Goal: Task Accomplishment & Management: Manage account settings

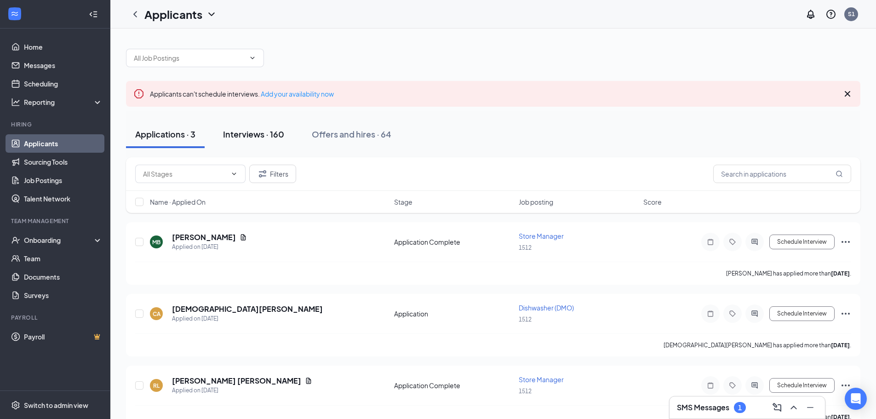
click at [251, 135] on div "Interviews · 160" at bounding box center [253, 133] width 61 height 11
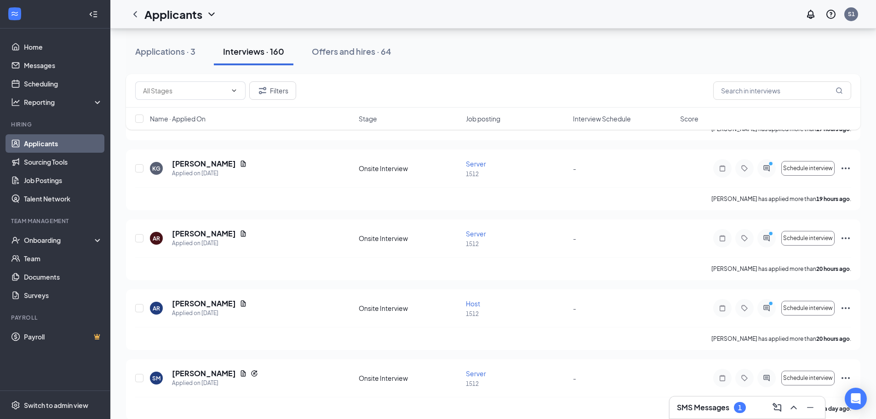
scroll to position [368, 0]
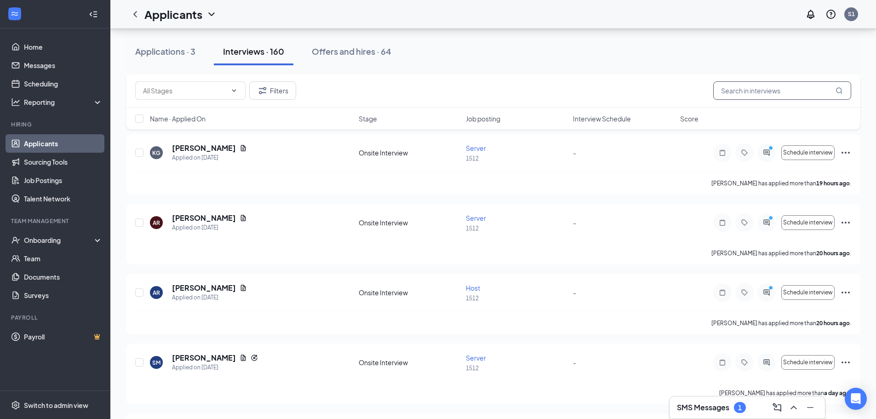
click at [774, 93] on input "text" at bounding box center [782, 90] width 138 height 18
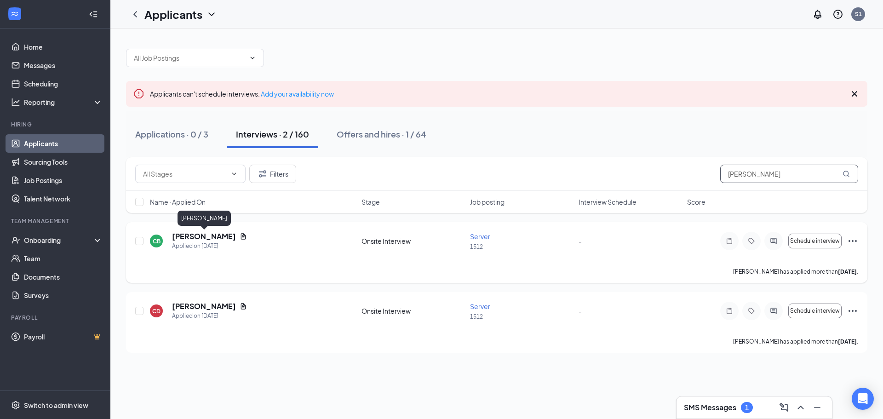
type input "[PERSON_NAME]"
click at [205, 234] on h5 "[PERSON_NAME]" at bounding box center [204, 236] width 64 height 10
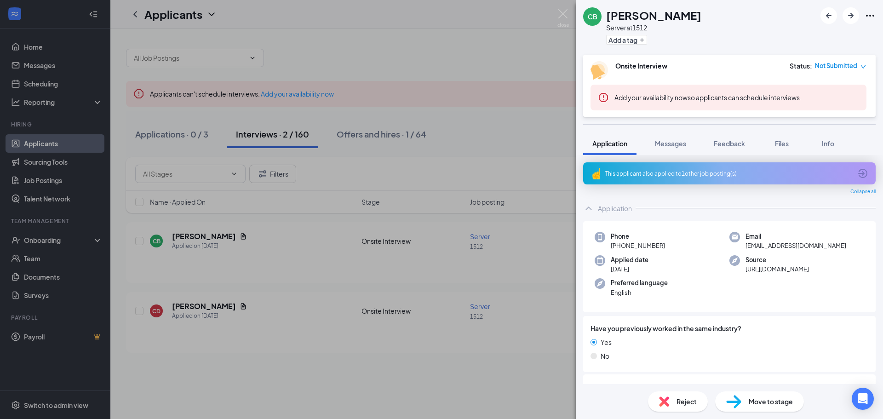
click at [774, 403] on span "Move to stage" at bounding box center [770, 401] width 44 height 10
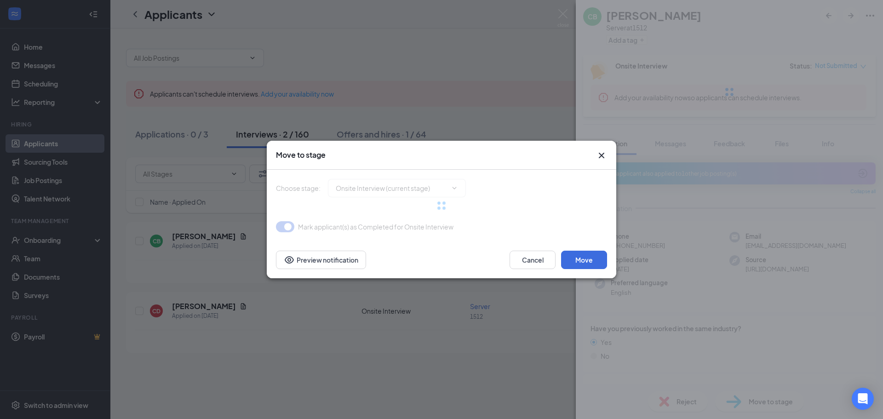
type input "Hiring Complete (final stage)"
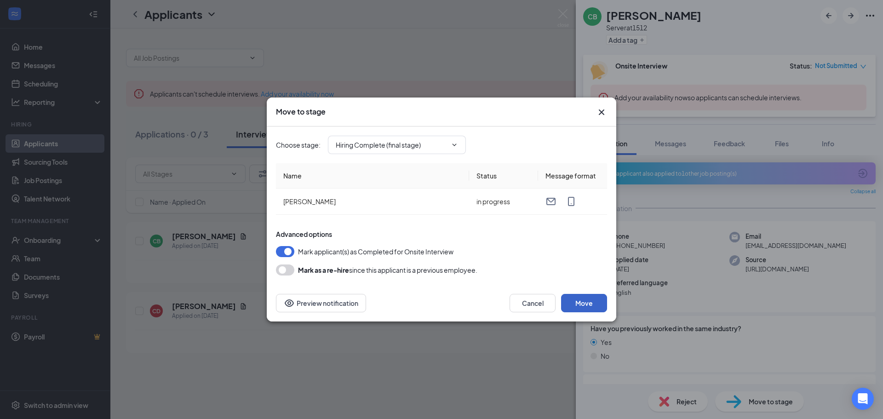
click at [587, 298] on button "Move" at bounding box center [584, 303] width 46 height 18
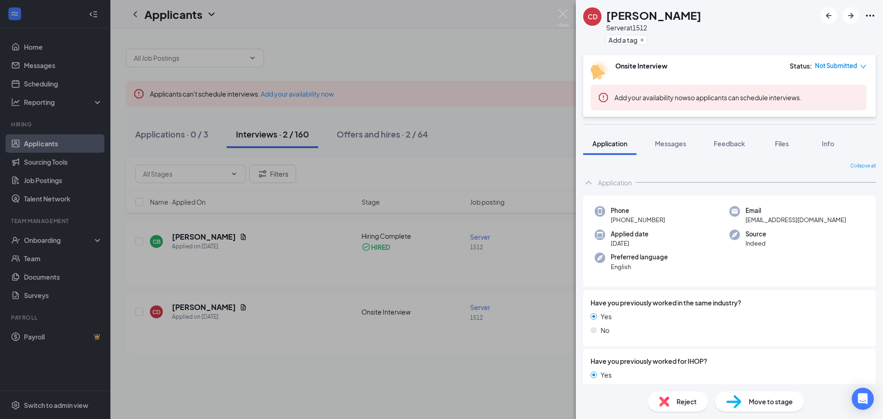
click at [56, 245] on div "CD [PERSON_NAME] Server at 1512 Add a tag Onsite Interview Status : Not Submitt…" at bounding box center [441, 209] width 883 height 419
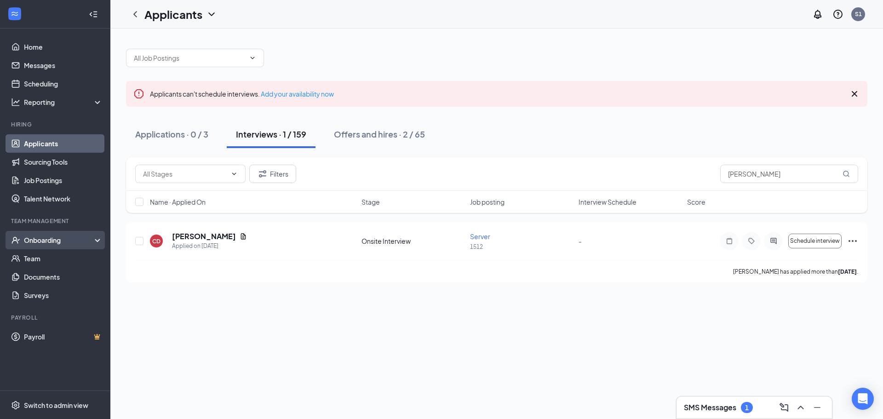
click at [53, 243] on div "Onboarding" at bounding box center [59, 239] width 71 height 9
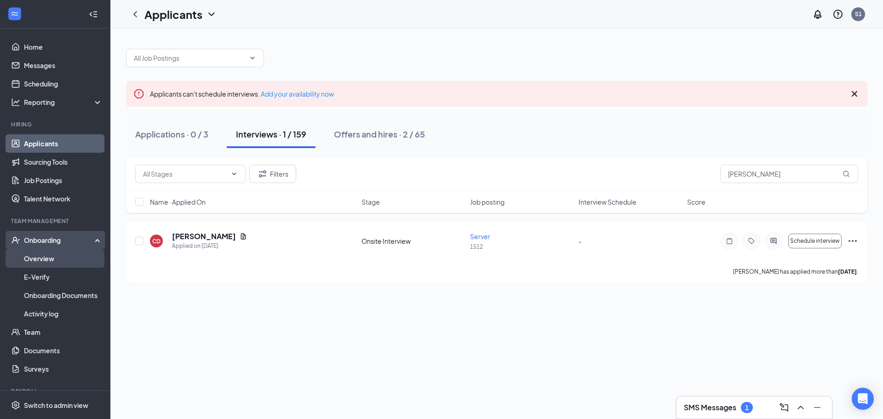
click at [53, 258] on link "Overview" at bounding box center [63, 258] width 79 height 18
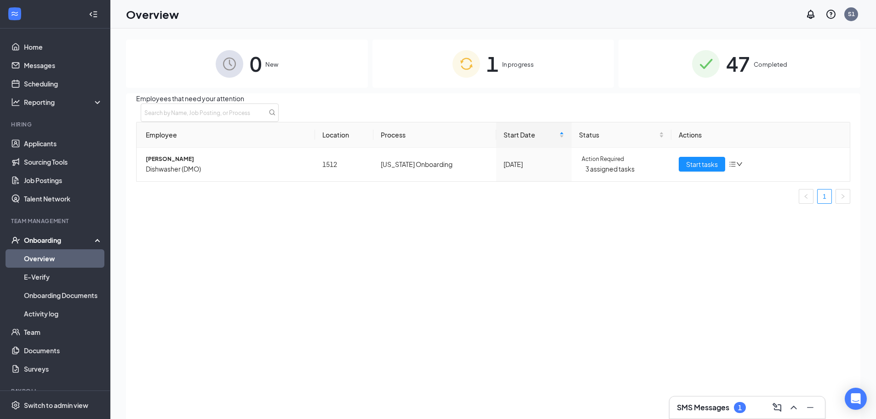
click at [53, 240] on div "Onboarding" at bounding box center [59, 239] width 71 height 9
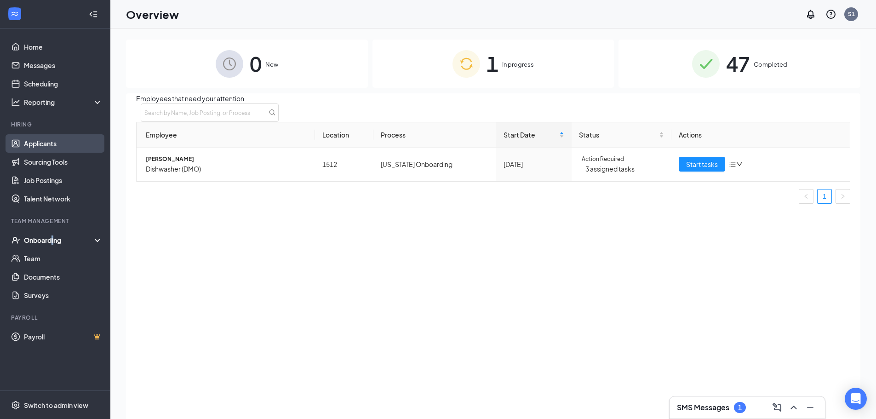
click at [57, 145] on link "Applicants" at bounding box center [63, 143] width 79 height 18
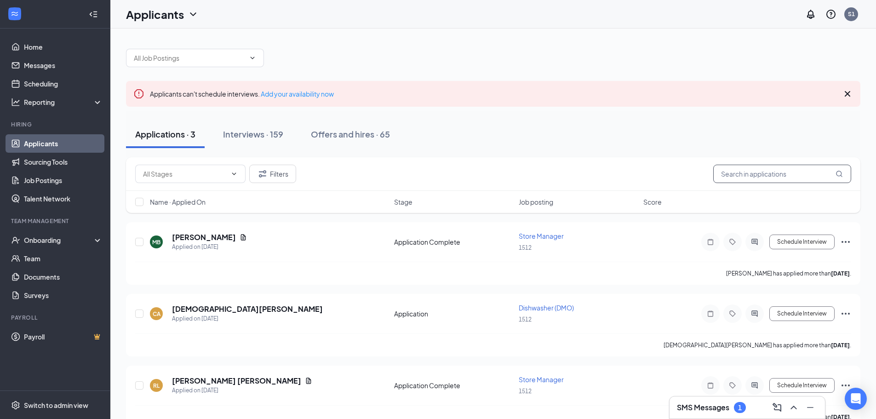
click at [740, 171] on input "text" at bounding box center [782, 174] width 138 height 18
type input "[PERSON_NAME]"
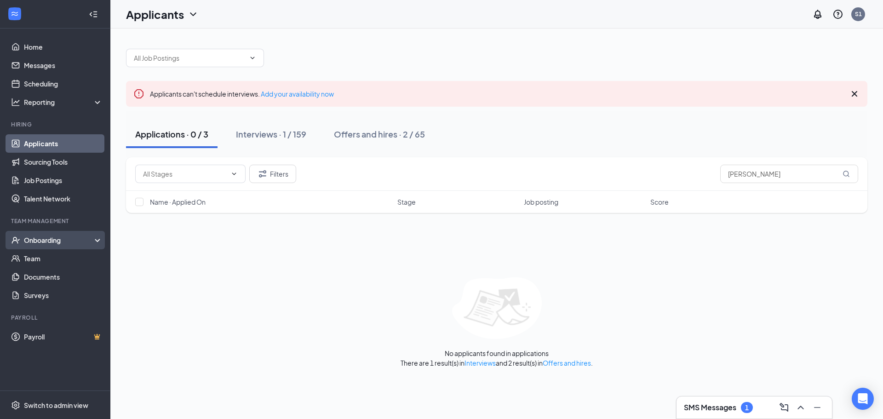
click at [91, 245] on div "Onboarding" at bounding box center [55, 240] width 110 height 18
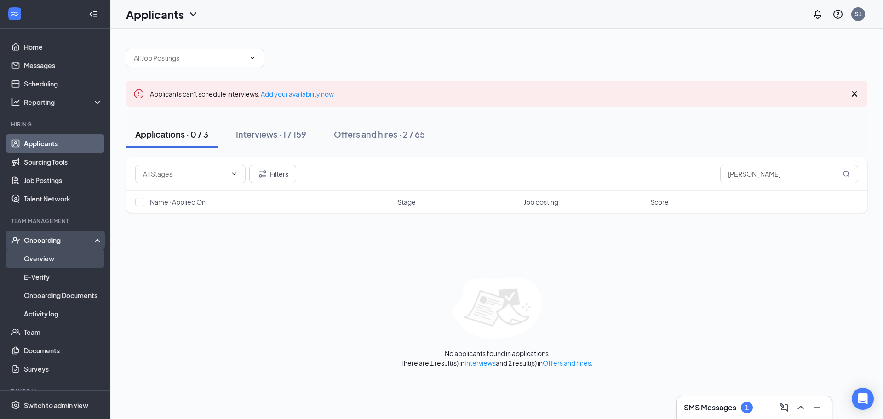
click at [69, 260] on link "Overview" at bounding box center [63, 258] width 79 height 18
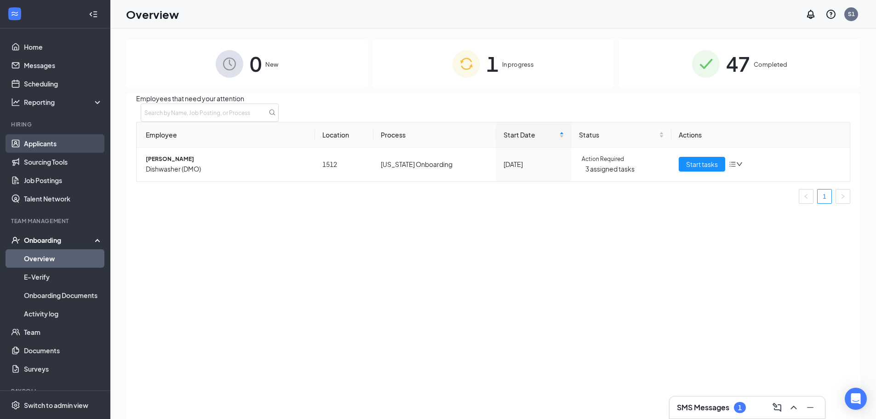
click at [58, 139] on link "Applicants" at bounding box center [63, 143] width 79 height 18
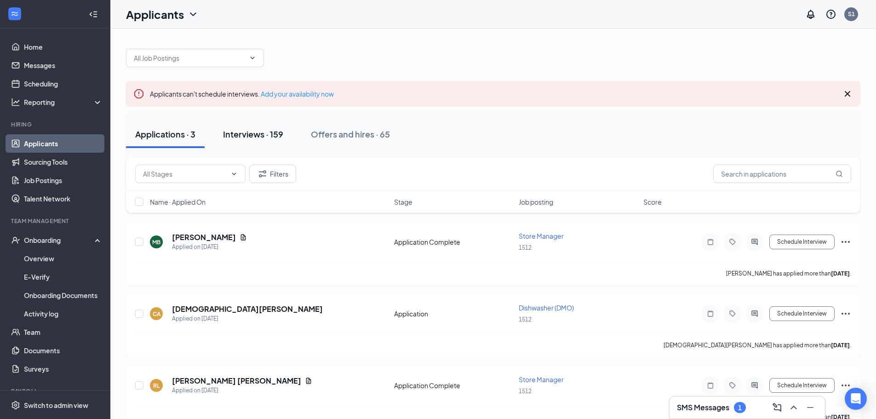
click at [267, 133] on div "Interviews · 159" at bounding box center [253, 133] width 60 height 11
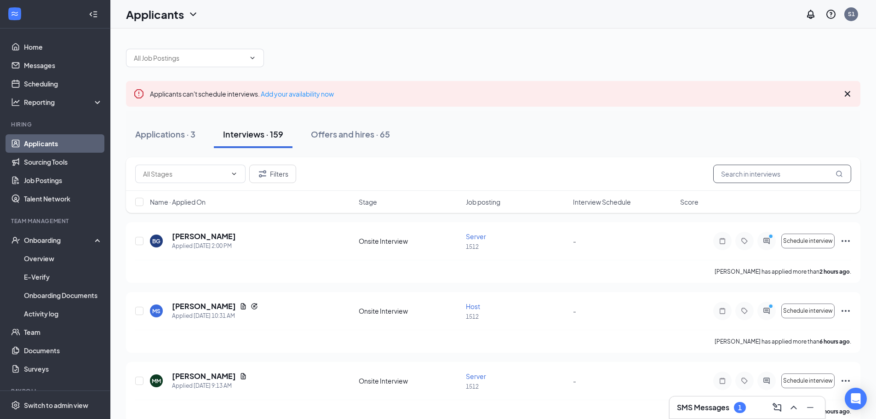
click at [771, 176] on input "text" at bounding box center [782, 174] width 138 height 18
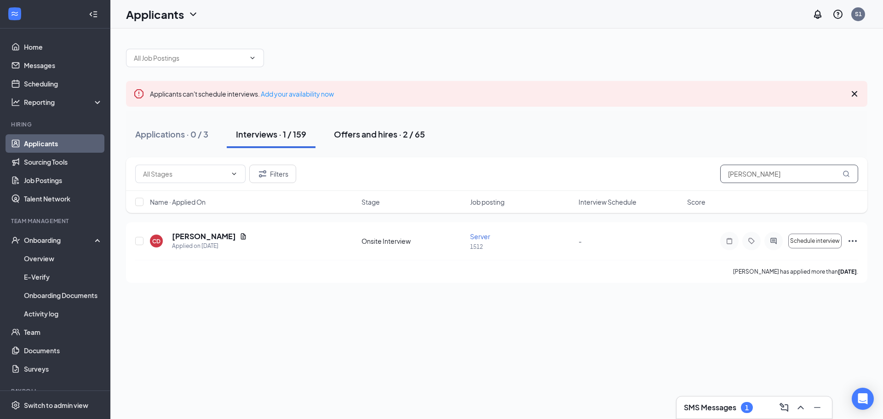
type input "[PERSON_NAME]"
click at [382, 129] on div "Offers and hires · 2 / 65" at bounding box center [379, 133] width 91 height 11
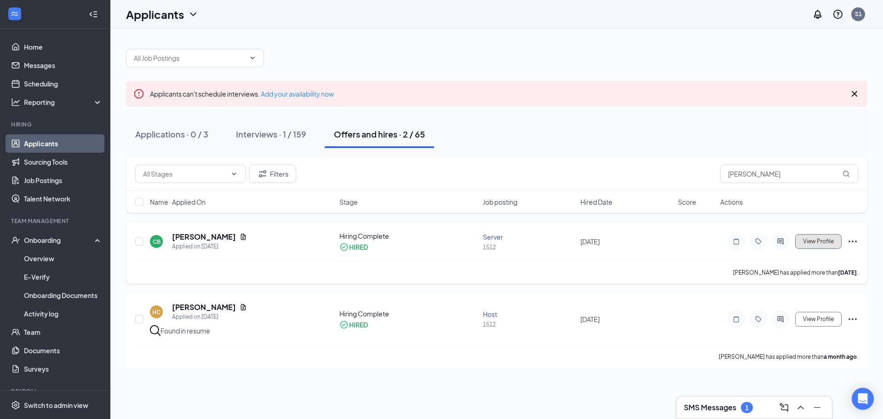
click at [802, 244] on button "View Profile" at bounding box center [818, 241] width 46 height 15
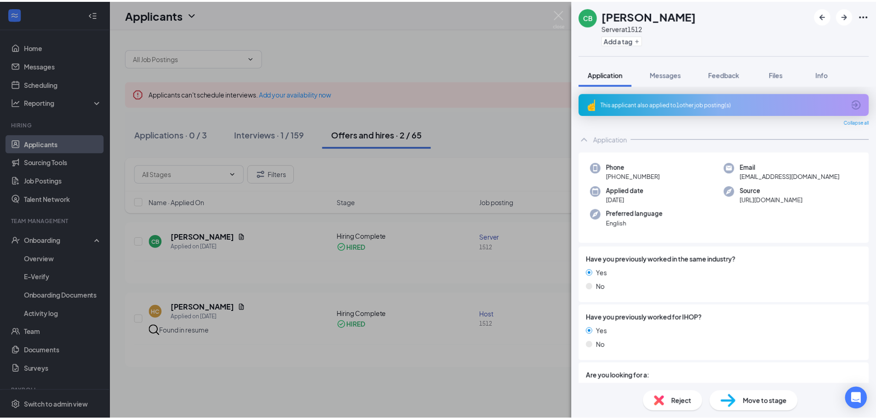
scroll to position [230, 0]
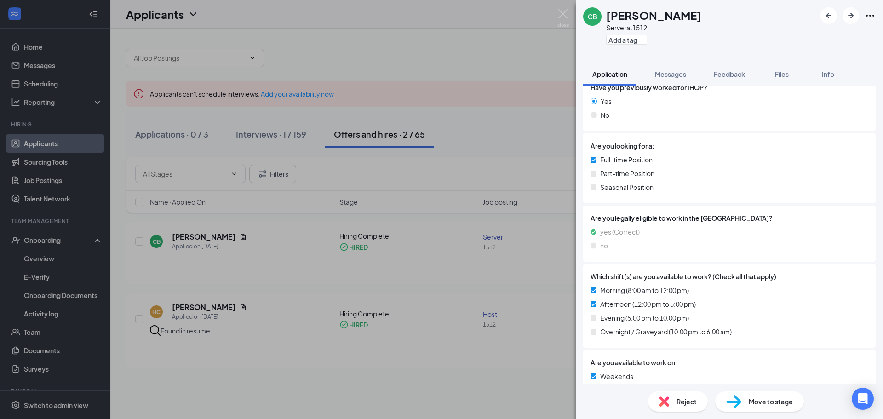
click at [761, 409] on div "Move to stage" at bounding box center [759, 401] width 89 height 20
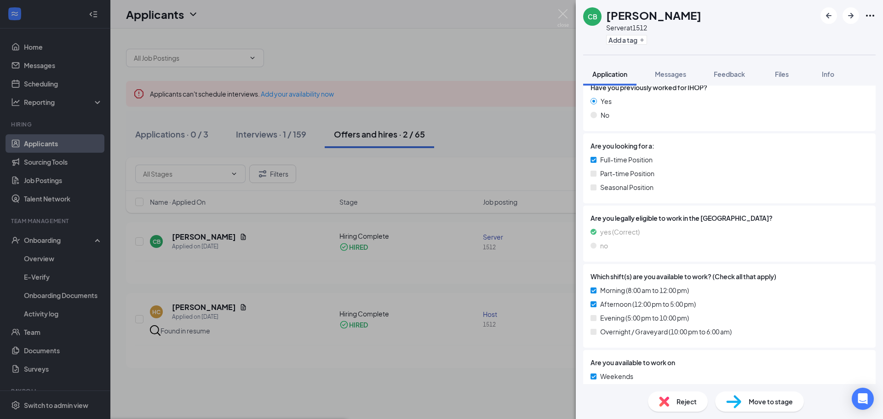
click at [65, 234] on div "CB [PERSON_NAME] Server at 1512 Add a tag Application Messages Feedback Files I…" at bounding box center [441, 209] width 883 height 419
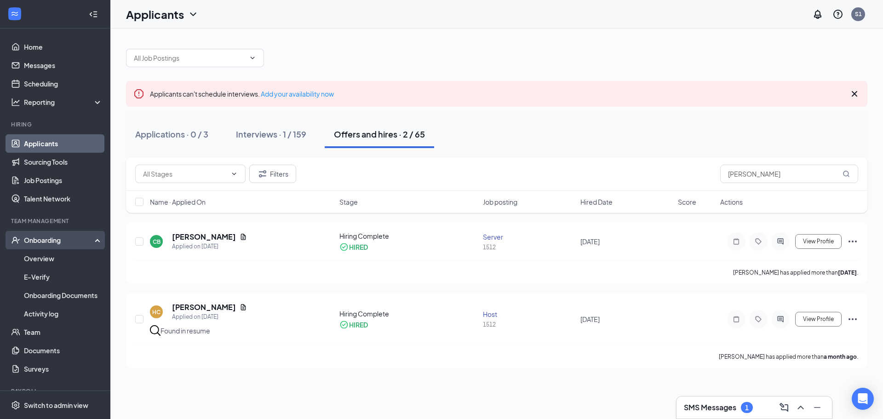
click at [65, 240] on div "Onboarding" at bounding box center [59, 239] width 71 height 9
click at [56, 247] on div "Onboarding" at bounding box center [55, 240] width 110 height 18
click at [59, 261] on link "Overview" at bounding box center [63, 258] width 79 height 18
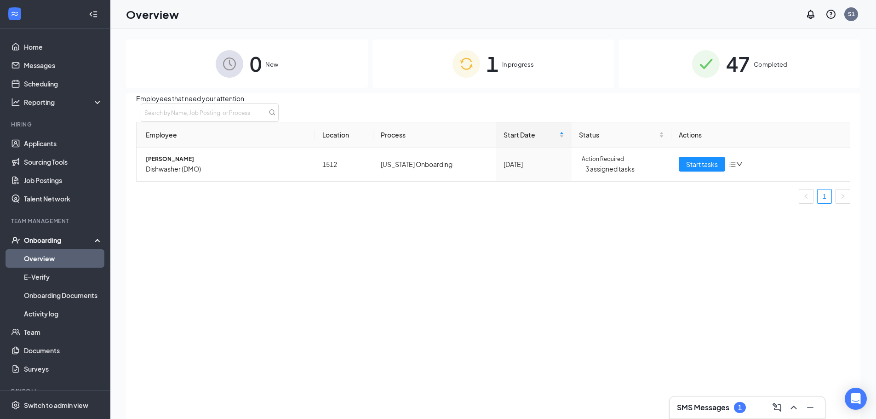
click at [478, 75] on img at bounding box center [466, 64] width 28 height 28
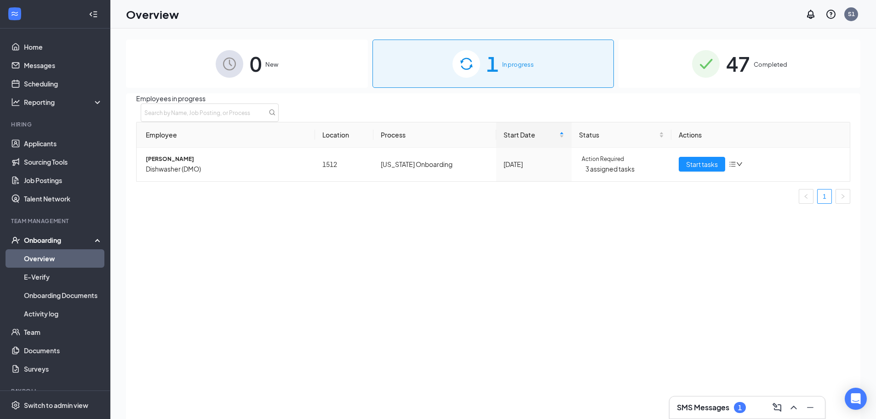
click at [723, 67] on div "47 Completed" at bounding box center [739, 64] width 242 height 48
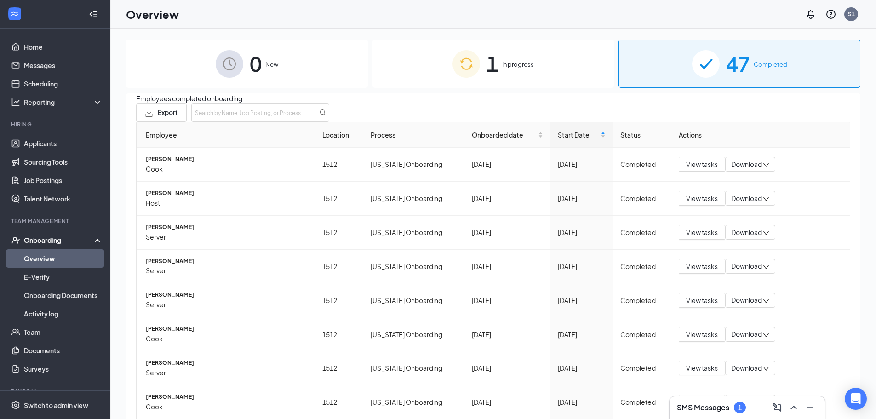
click at [275, 64] on span "New" at bounding box center [271, 64] width 13 height 9
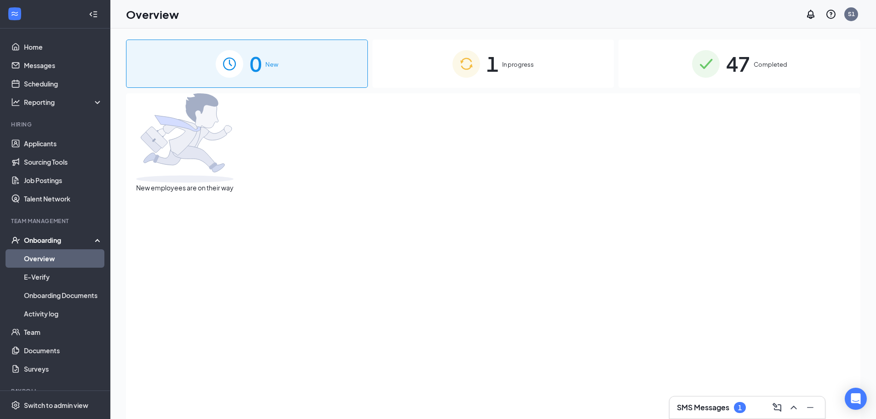
click at [514, 63] on span "In progress" at bounding box center [518, 64] width 32 height 9
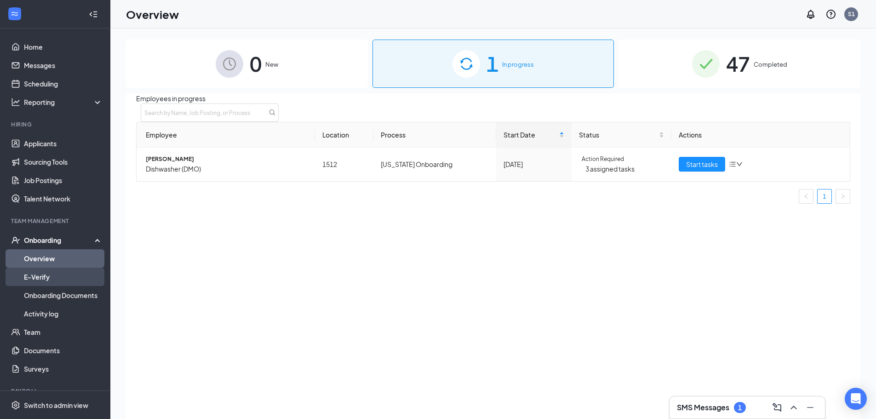
click at [54, 281] on link "E-Verify" at bounding box center [63, 277] width 79 height 18
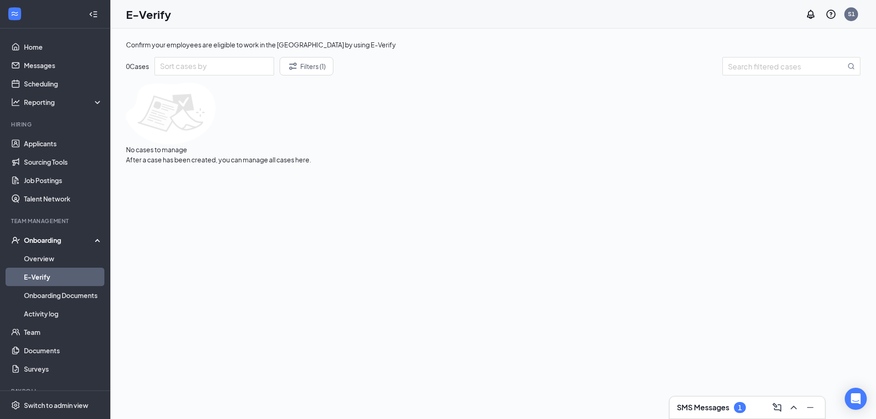
click at [66, 243] on div "Onboarding" at bounding box center [59, 239] width 71 height 9
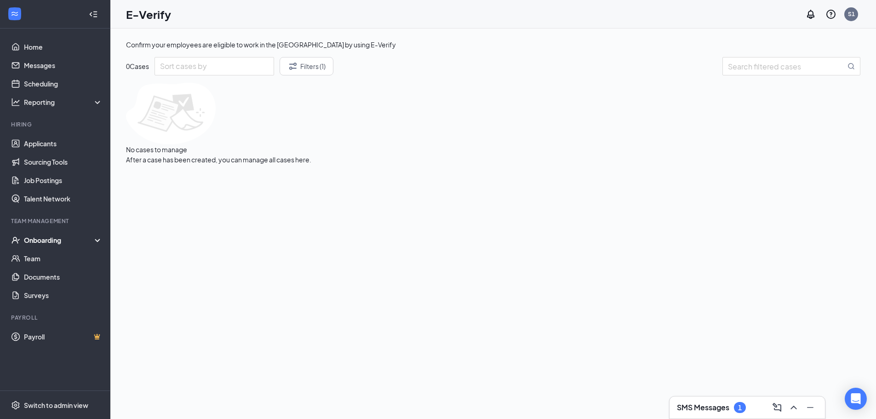
click at [67, 243] on div "Onboarding" at bounding box center [59, 239] width 71 height 9
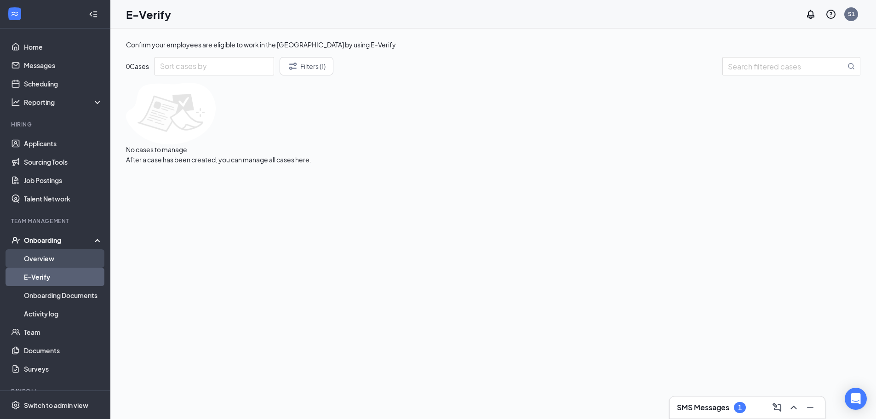
click at [66, 262] on link "Overview" at bounding box center [63, 258] width 79 height 18
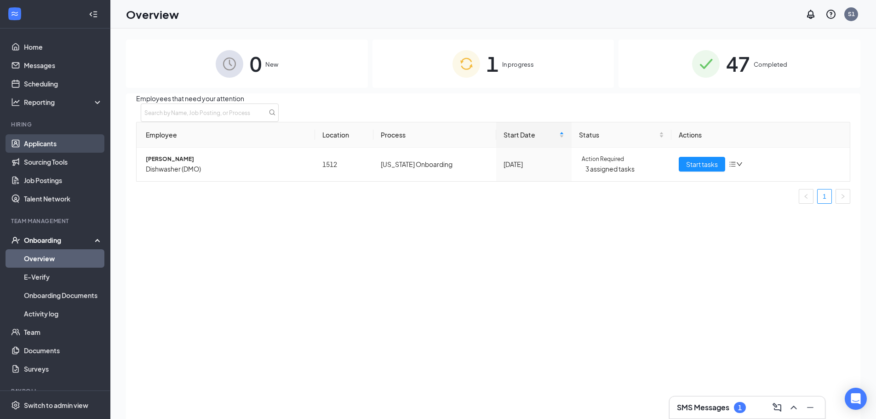
click at [48, 151] on link "Applicants" at bounding box center [63, 143] width 79 height 18
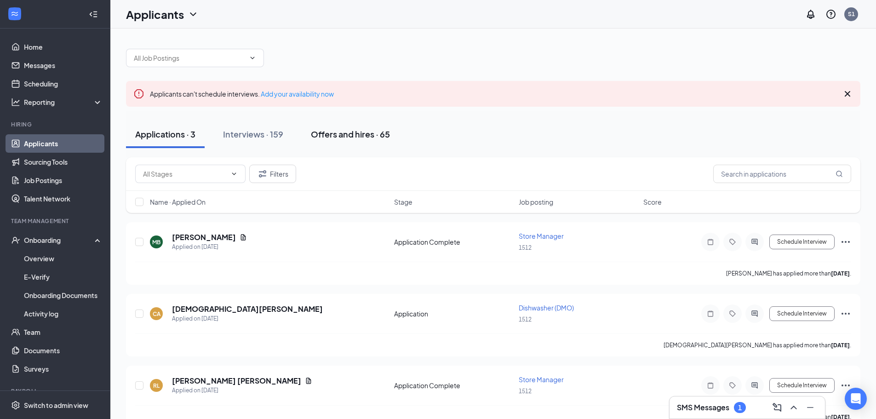
click at [342, 139] on div "Offers and hires · 65" at bounding box center [350, 133] width 79 height 11
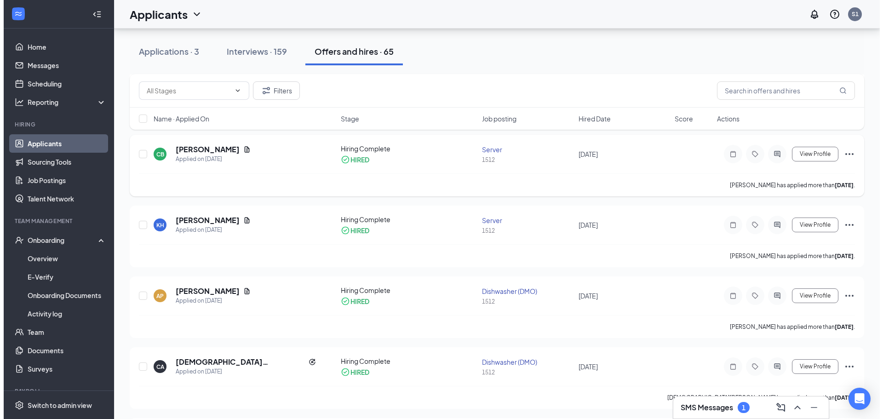
scroll to position [138, 0]
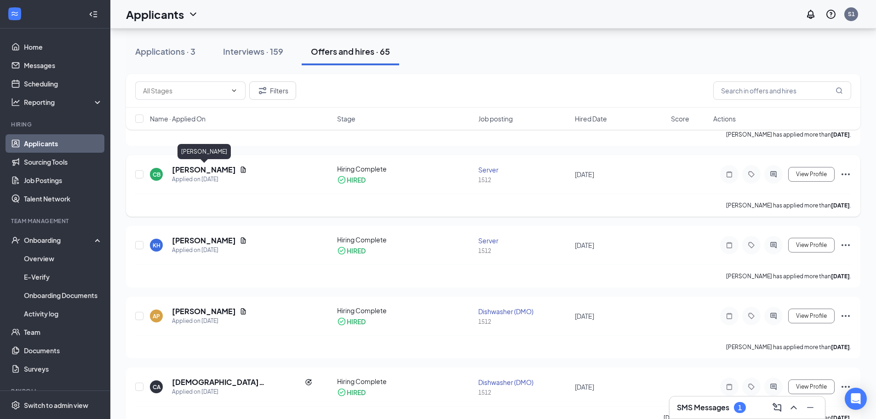
click at [222, 170] on h5 "[PERSON_NAME]" at bounding box center [204, 170] width 64 height 10
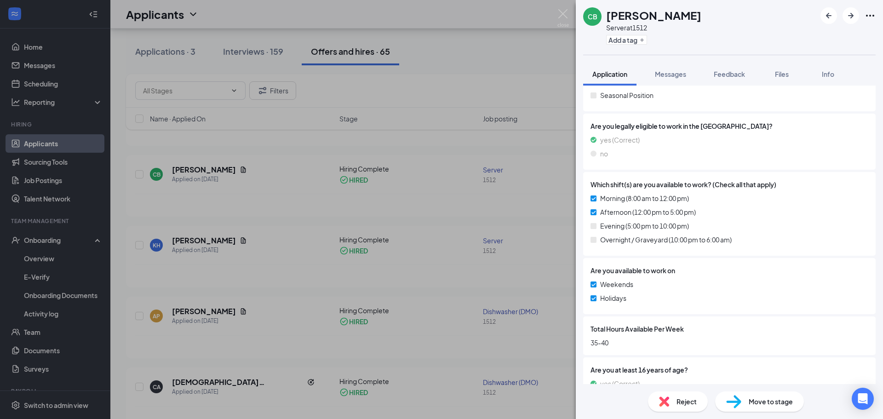
scroll to position [403, 0]
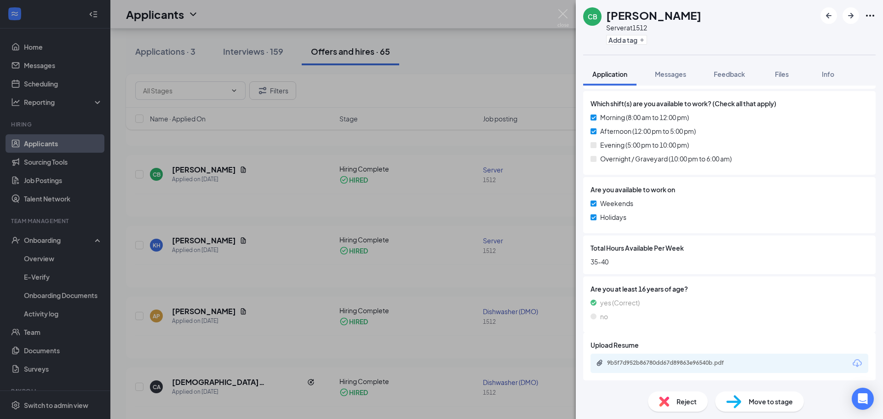
click at [769, 397] on span "Move to stage" at bounding box center [770, 401] width 44 height 10
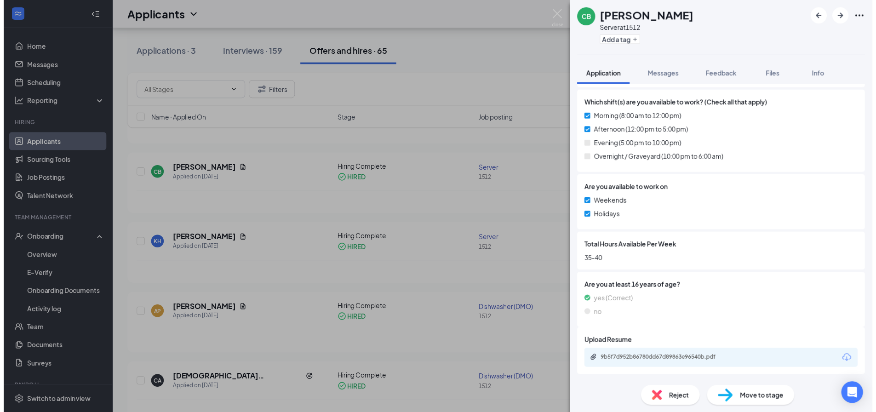
scroll to position [399, 0]
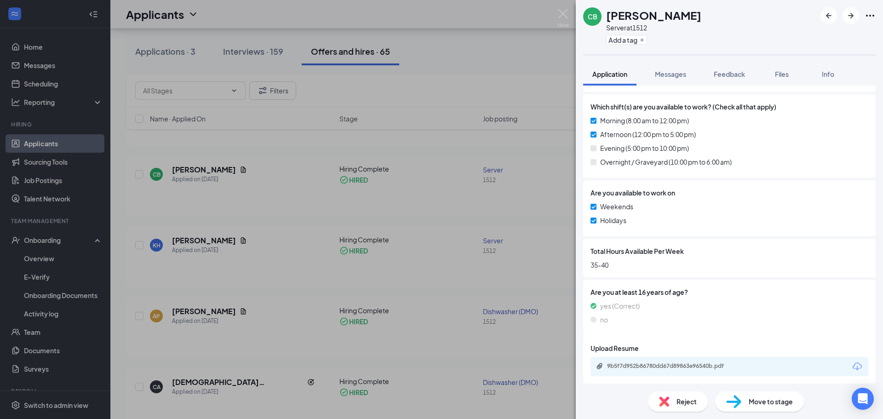
click at [326, 217] on div "CB [PERSON_NAME] Server at 1512 Add a tag Application Messages Feedback Files I…" at bounding box center [441, 209] width 883 height 419
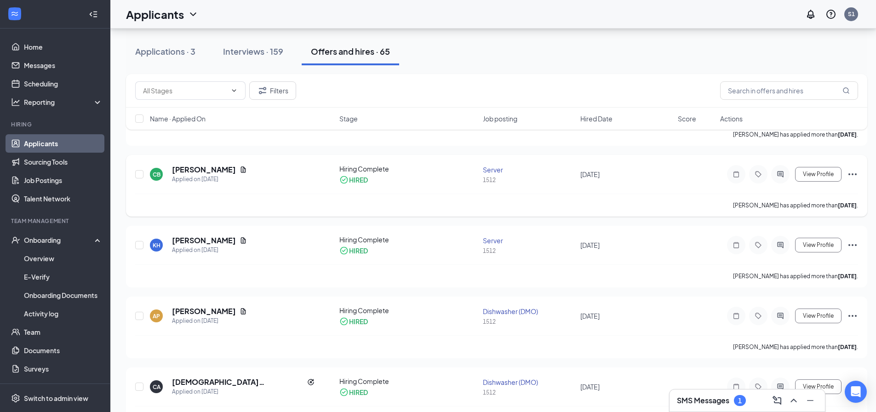
click at [358, 182] on div "HIRED" at bounding box center [358, 179] width 19 height 9
click at [854, 172] on icon "Ellipses" at bounding box center [852, 174] width 11 height 11
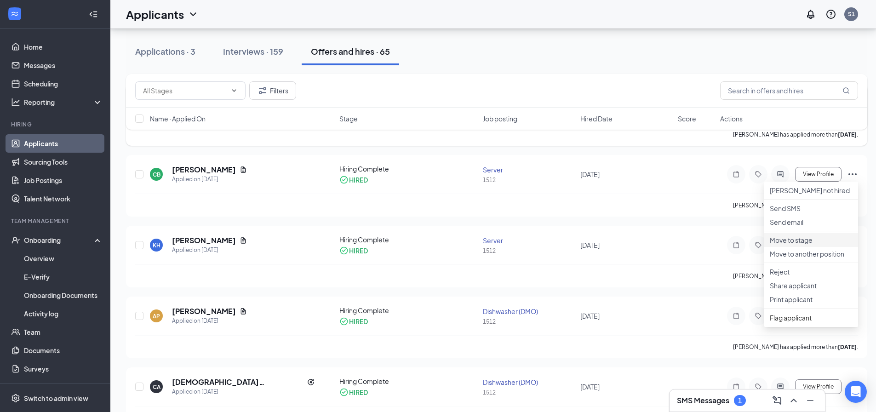
click at [812, 245] on p "Move to stage" at bounding box center [810, 239] width 83 height 9
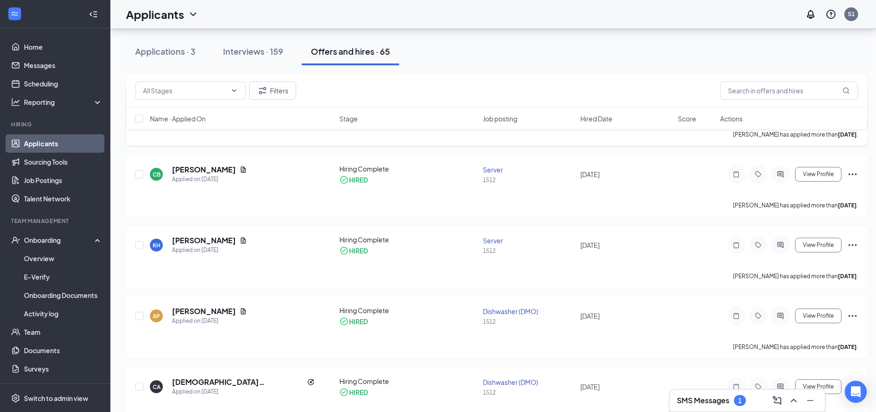
type input "Hiring Complete (current stage)"
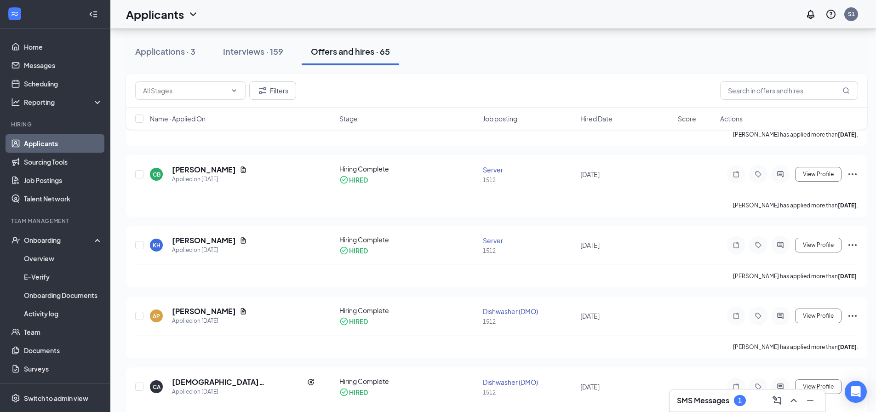
click at [680, 398] on h3 "SMS Messages" at bounding box center [703, 400] width 52 height 10
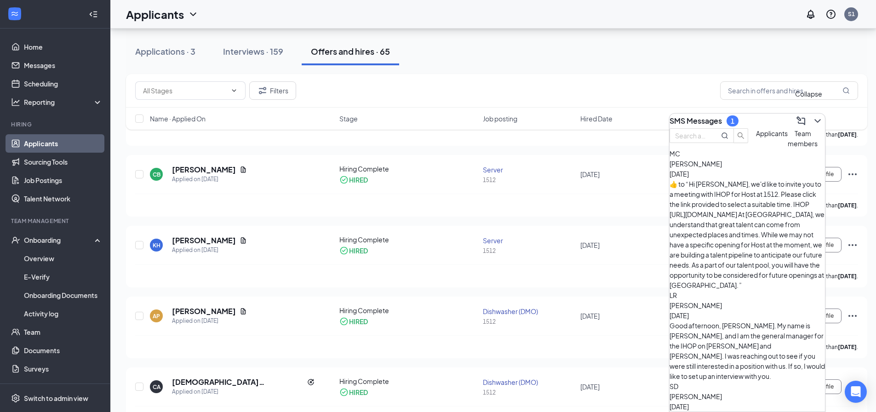
click at [812, 115] on icon "ChevronDown" at bounding box center [817, 120] width 11 height 11
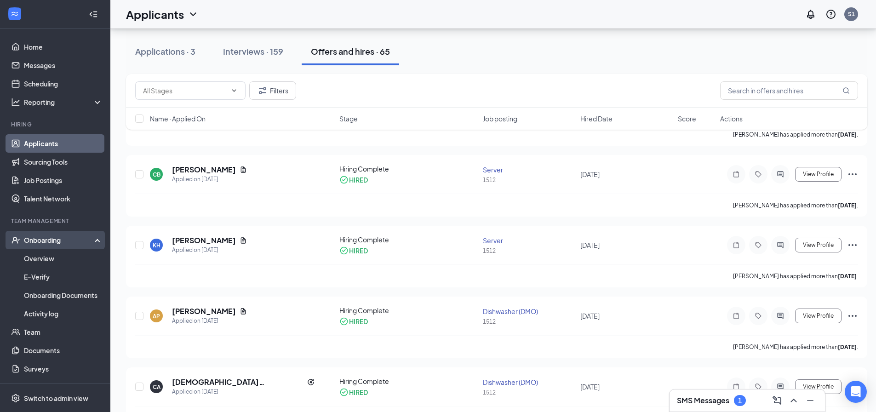
click at [51, 241] on div "Onboarding" at bounding box center [59, 239] width 71 height 9
click at [54, 243] on div "Onboarding" at bounding box center [59, 239] width 71 height 9
click at [54, 256] on link "Overview" at bounding box center [63, 258] width 79 height 18
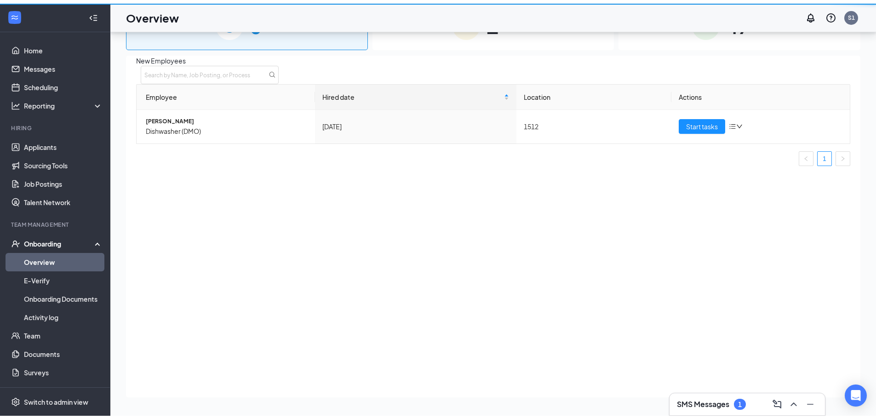
scroll to position [41, 0]
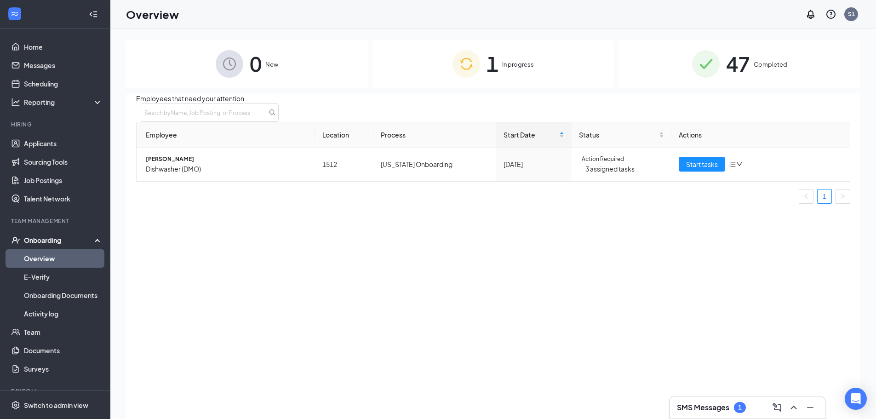
click at [500, 67] on div "1 In progress" at bounding box center [493, 64] width 242 height 48
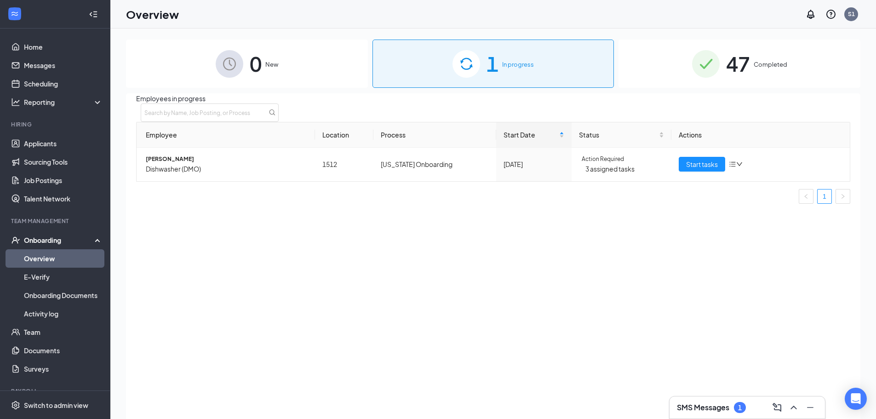
click at [751, 65] on div "47 Completed" at bounding box center [739, 64] width 242 height 48
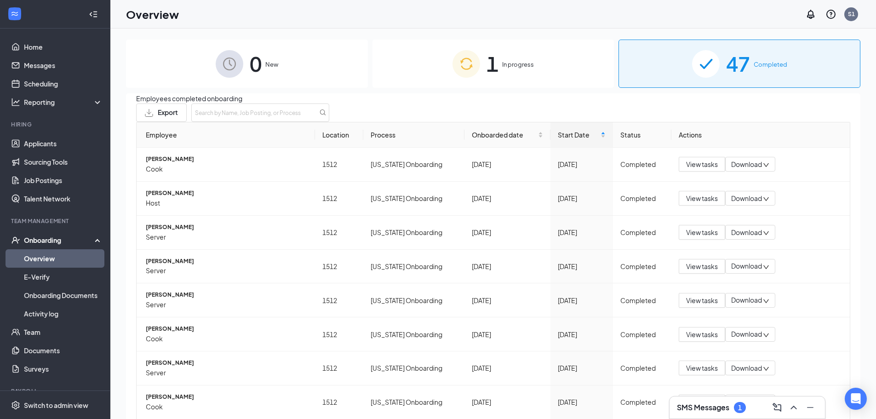
click at [502, 60] on span "In progress" at bounding box center [518, 64] width 32 height 9
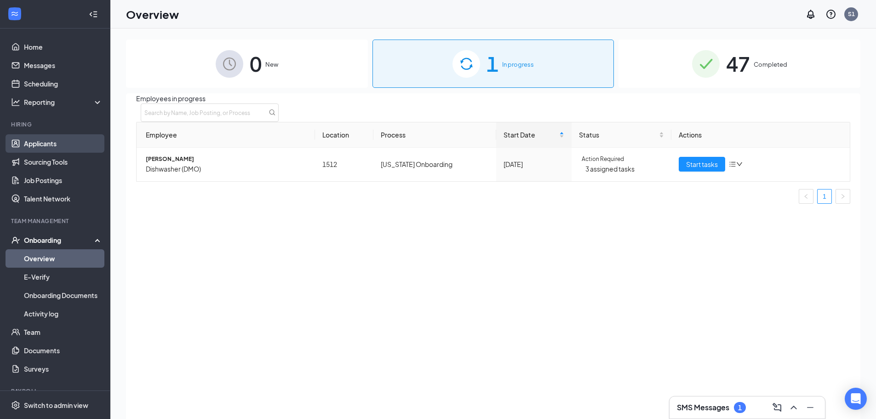
click at [47, 143] on link "Applicants" at bounding box center [63, 143] width 79 height 18
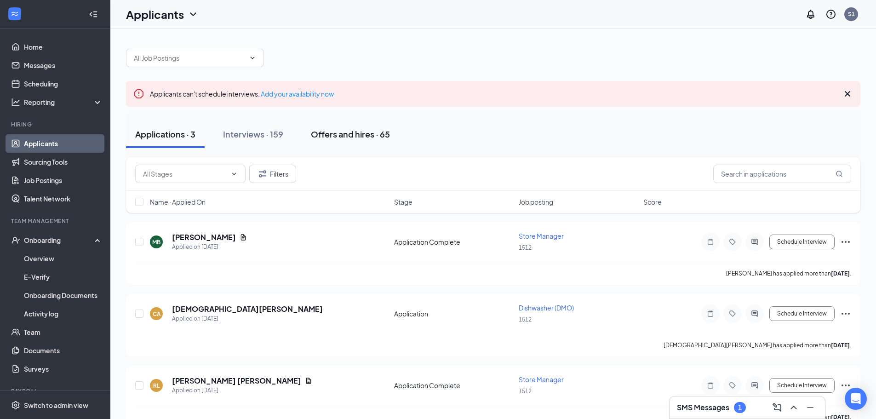
click at [350, 132] on div "Offers and hires · 65" at bounding box center [350, 133] width 79 height 11
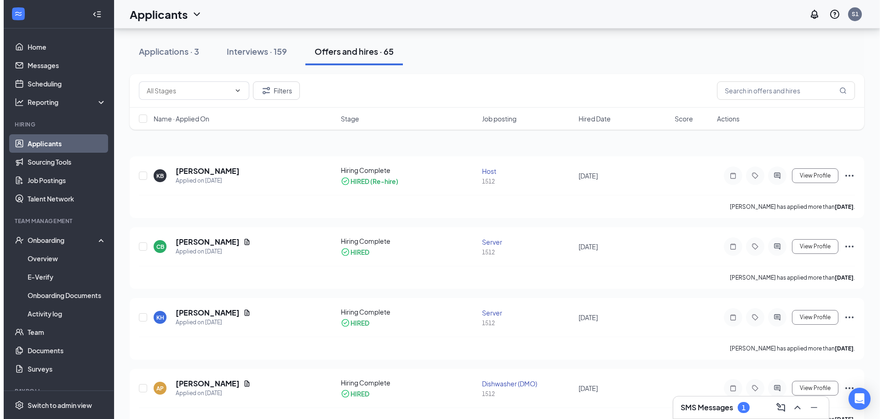
scroll to position [92, 0]
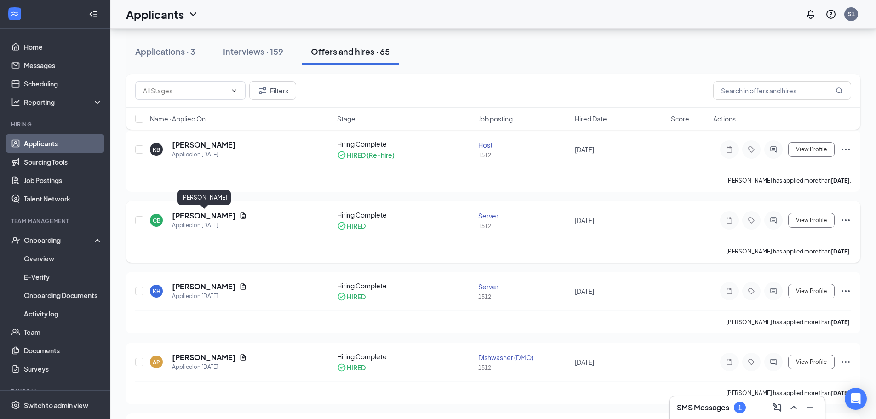
click at [229, 214] on h5 "[PERSON_NAME]" at bounding box center [204, 216] width 64 height 10
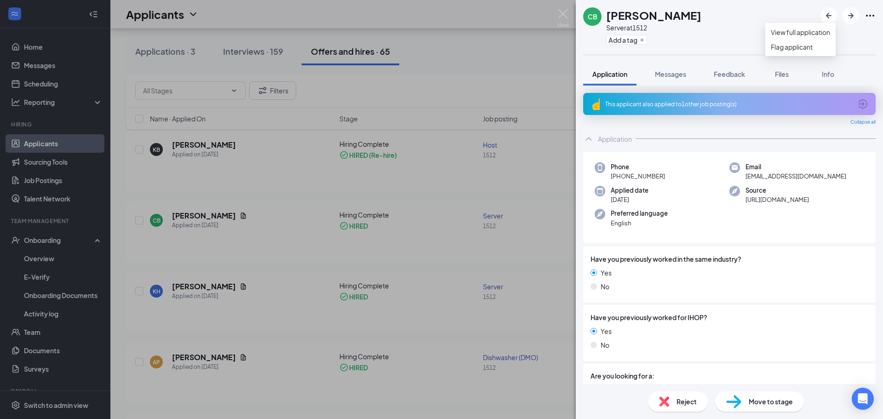
click at [871, 17] on icon "Ellipses" at bounding box center [869, 15] width 11 height 11
click at [483, 72] on div "CB [PERSON_NAME] Server at 1512 Add a tag Application Messages Feedback Files I…" at bounding box center [441, 209] width 883 height 419
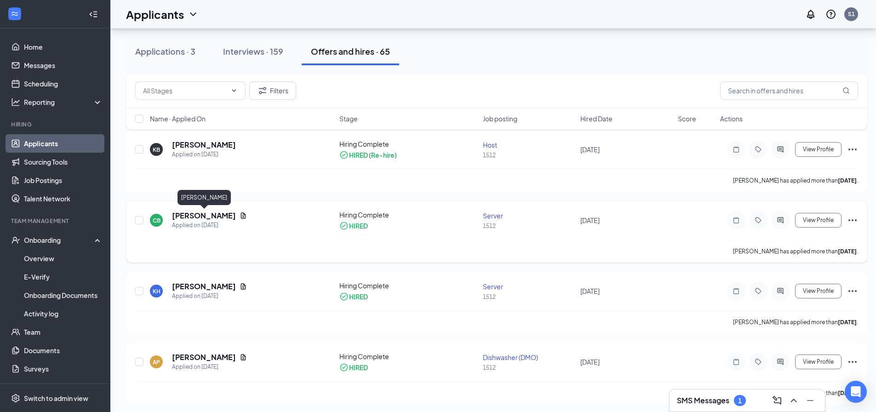
click at [195, 216] on h5 "[PERSON_NAME]" at bounding box center [204, 216] width 64 height 10
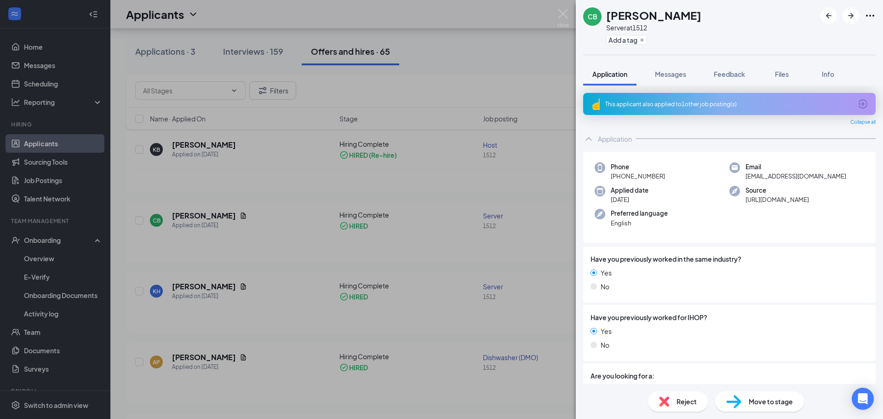
click at [196, 216] on div "CB [PERSON_NAME] Server at 1512 Add a tag Application Messages Feedback Files I…" at bounding box center [441, 209] width 883 height 419
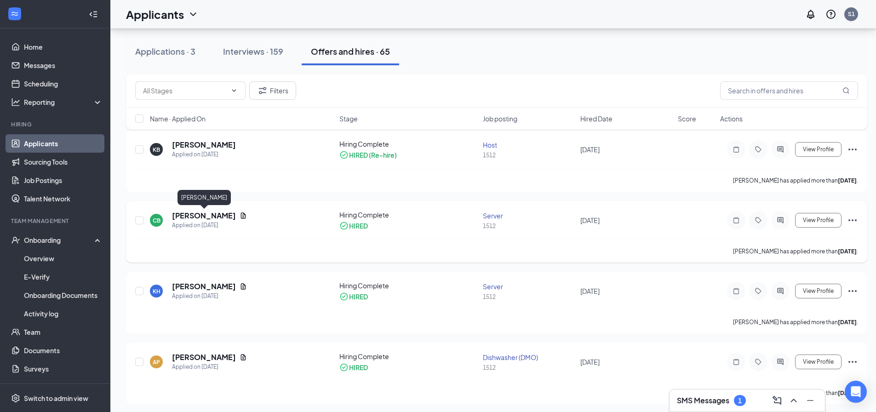
click at [199, 216] on h5 "[PERSON_NAME]" at bounding box center [204, 216] width 64 height 10
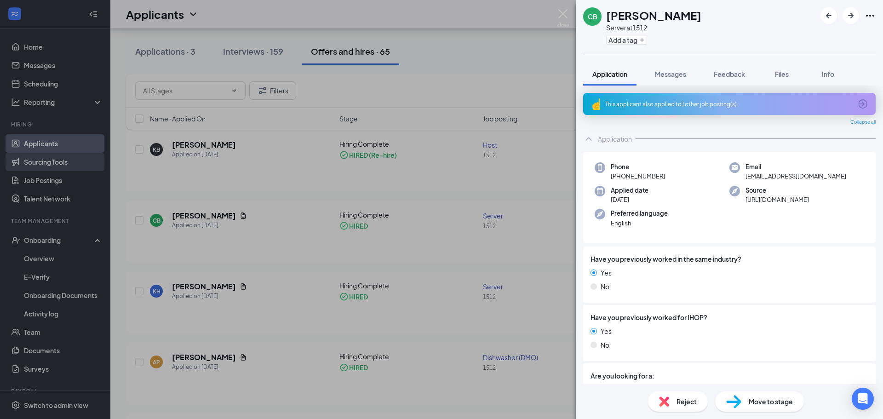
drag, startPoint x: 437, startPoint y: 79, endPoint x: 78, endPoint y: 166, distance: 369.5
click at [438, 79] on div "CB [PERSON_NAME] Server at 1512 Add a tag Application Messages Feedback Files I…" at bounding box center [441, 209] width 883 height 419
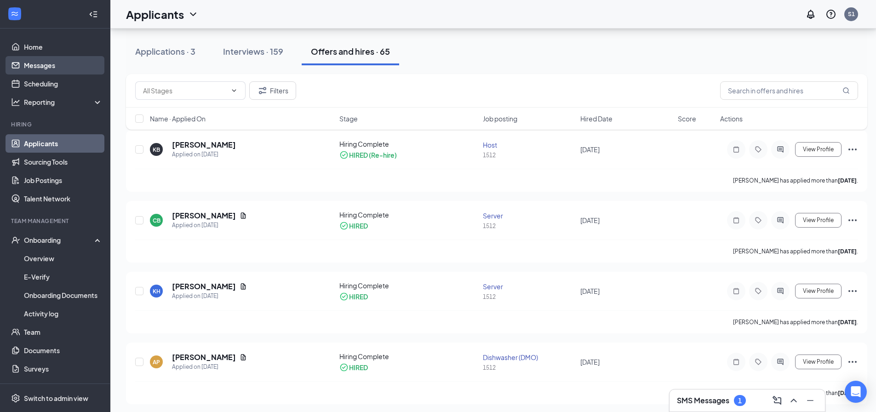
click at [30, 68] on link "Messages" at bounding box center [63, 65] width 79 height 18
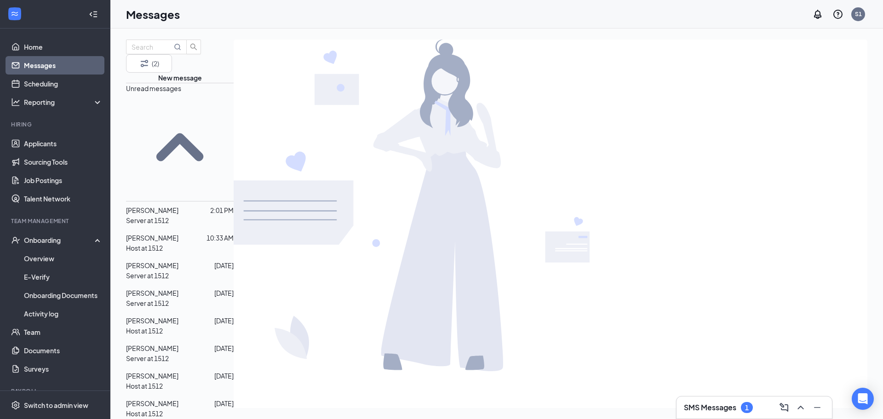
click at [168, 206] on span "[PERSON_NAME]" at bounding box center [152, 210] width 52 height 8
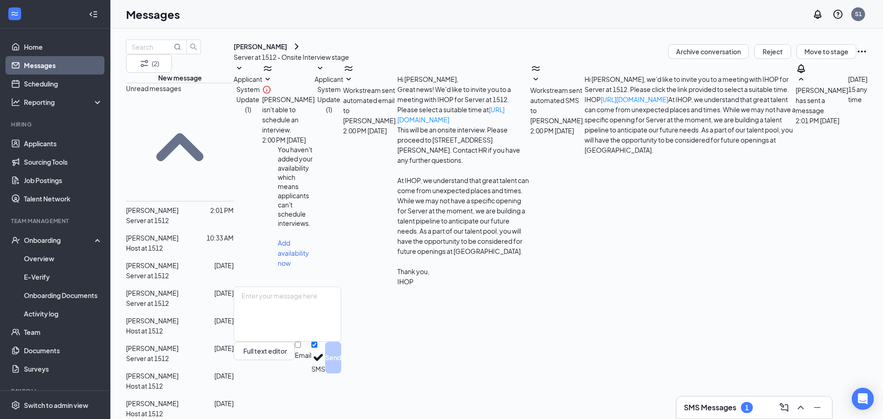
click at [856, 57] on icon "Ellipses" at bounding box center [861, 51] width 11 height 11
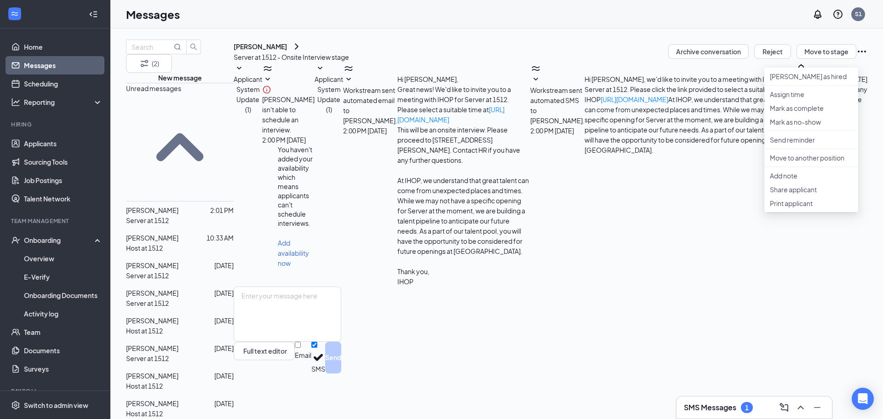
click at [678, 31] on div "(2) New message Unread messages [PERSON_NAME] 2:01 PM Server at 1512 [PERSON_NA…" at bounding box center [496, 223] width 772 height 390
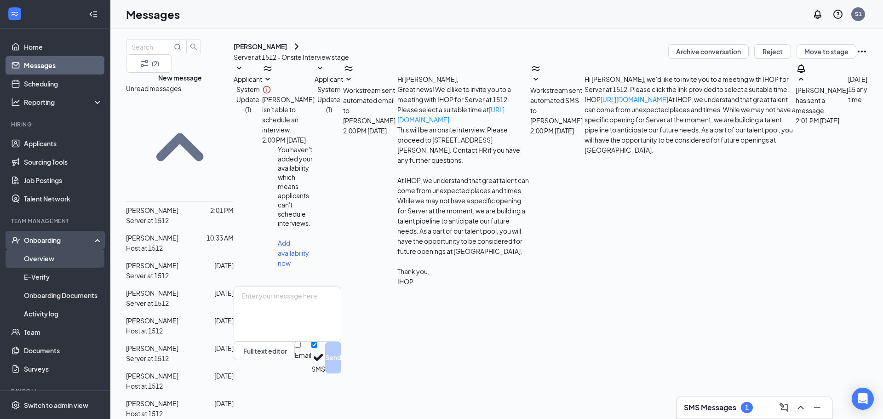
click at [39, 258] on link "Overview" at bounding box center [63, 258] width 79 height 18
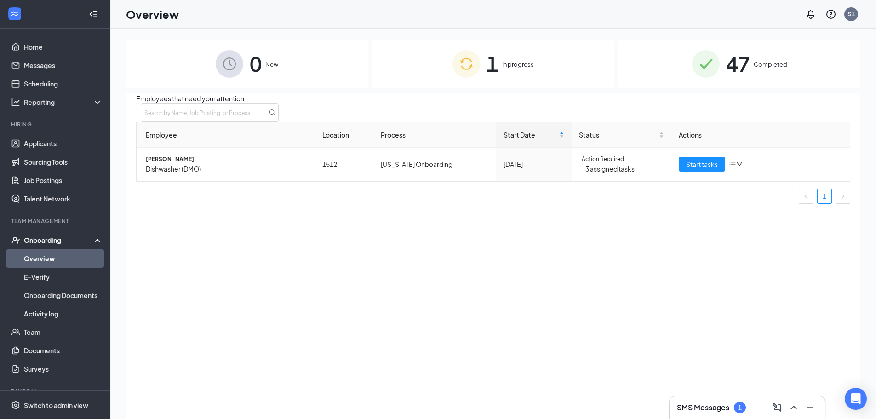
click at [468, 64] on img at bounding box center [466, 64] width 28 height 28
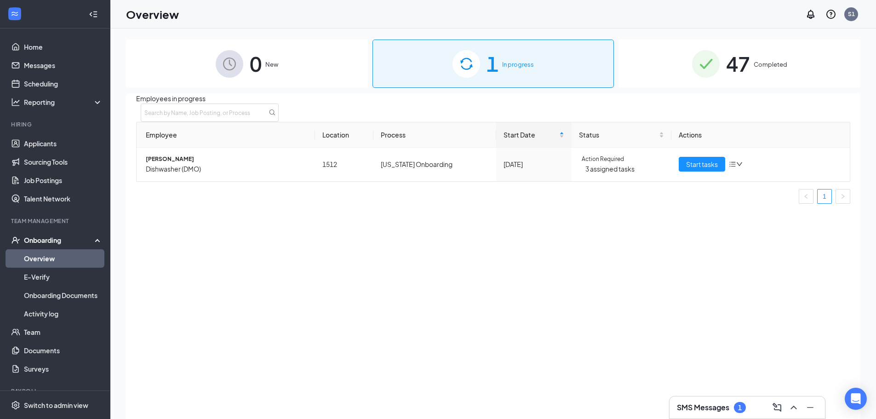
click at [468, 64] on img at bounding box center [466, 64] width 28 height 28
click at [732, 168] on icon "bars" at bounding box center [732, 163] width 7 height 7
click at [747, 191] on div "Stop process" at bounding box center [774, 186] width 78 height 10
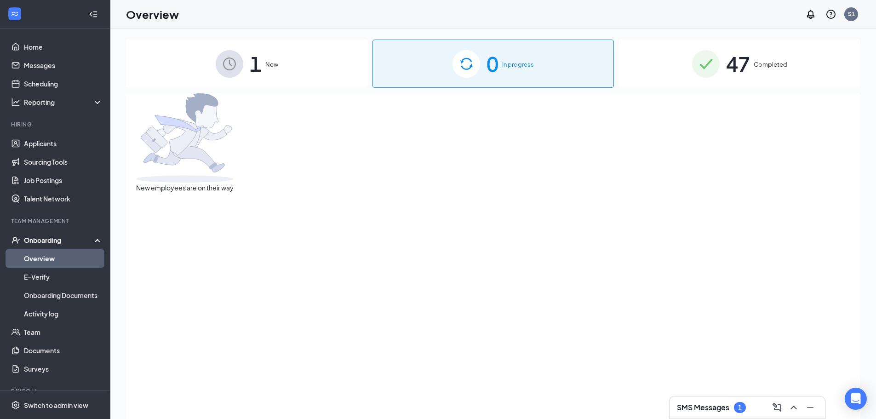
click at [248, 63] on div "1 New" at bounding box center [247, 64] width 242 height 48
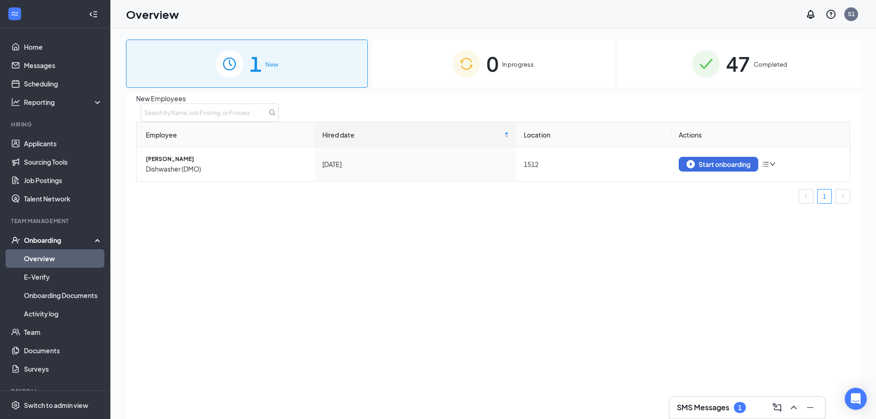
click at [250, 68] on span "1" at bounding box center [256, 64] width 12 height 32
drag, startPoint x: 569, startPoint y: 60, endPoint x: 664, endPoint y: 49, distance: 95.4
click at [585, 58] on div "0 In progress" at bounding box center [493, 64] width 242 height 48
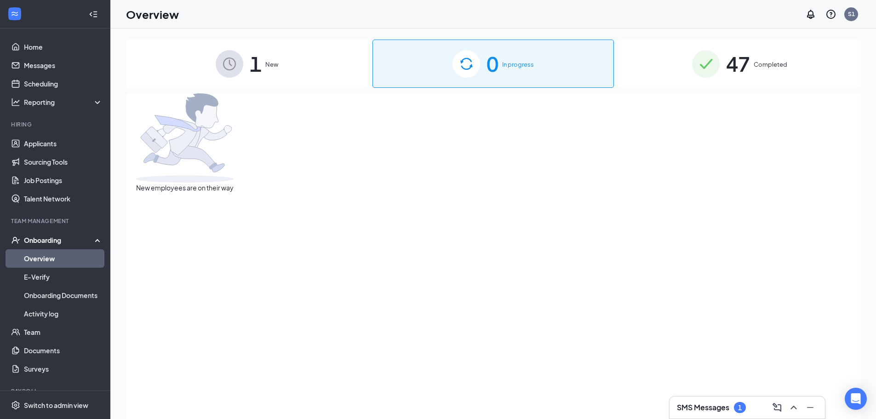
click at [241, 62] on img at bounding box center [230, 64] width 28 height 28
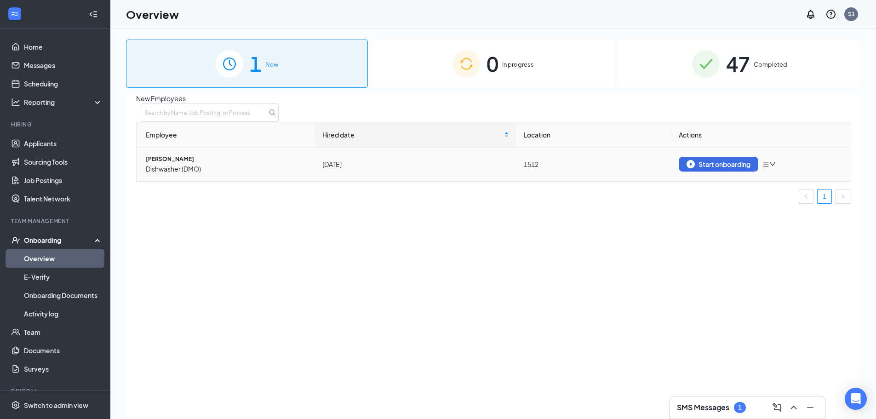
click at [766, 167] on icon "bars" at bounding box center [766, 164] width 6 height 5
click at [792, 194] on li "Remove from onboarding" at bounding box center [807, 186] width 89 height 15
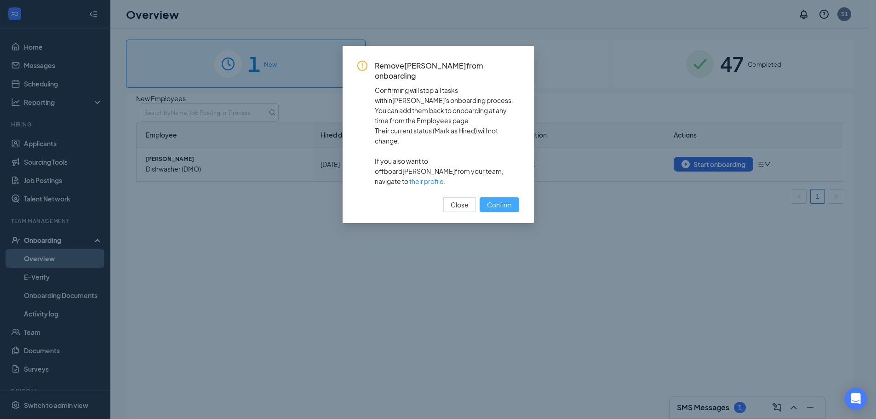
click at [496, 199] on span "Confirm" at bounding box center [499, 204] width 25 height 10
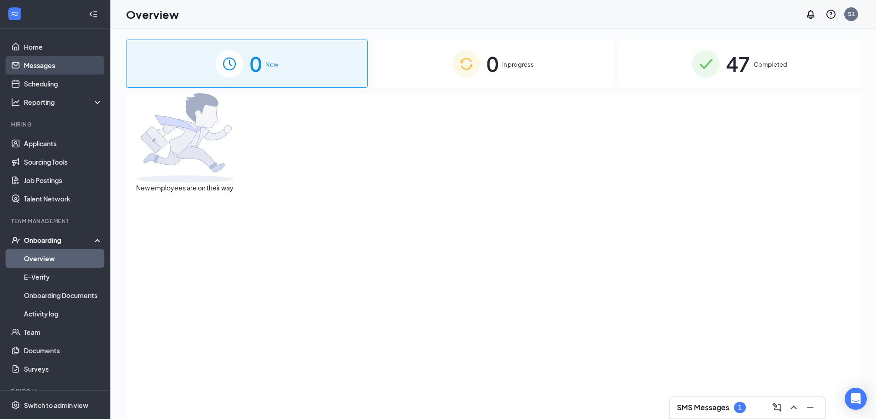
click at [47, 68] on link "Messages" at bounding box center [63, 65] width 79 height 18
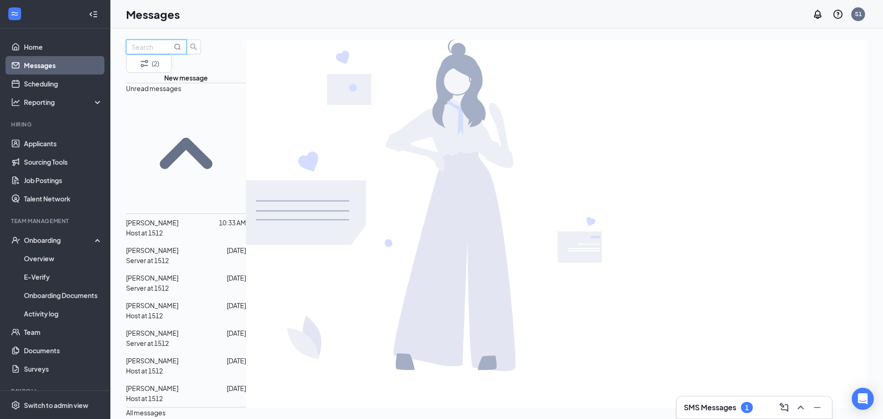
click at [165, 52] on input "text" at bounding box center [151, 47] width 40 height 10
type input "[PERSON_NAME]"
click at [336, 206] on div at bounding box center [556, 205] width 621 height 331
click at [44, 240] on div "Onboarding" at bounding box center [59, 239] width 71 height 9
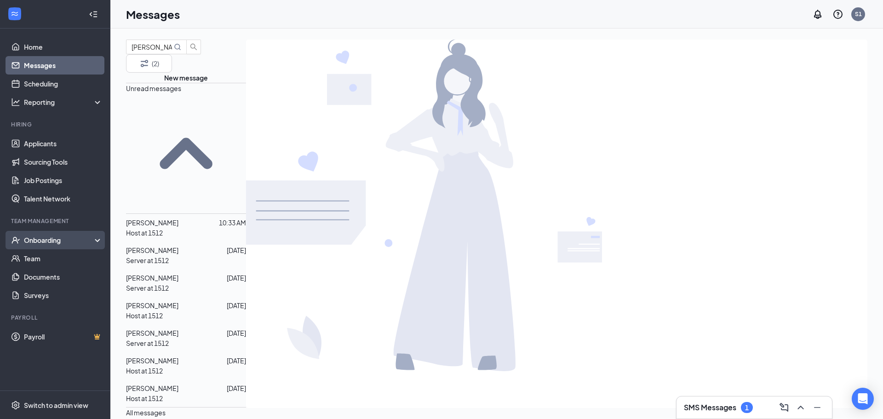
click at [44, 240] on div "Onboarding" at bounding box center [59, 239] width 71 height 9
click at [39, 278] on link "E-Verify" at bounding box center [63, 277] width 79 height 18
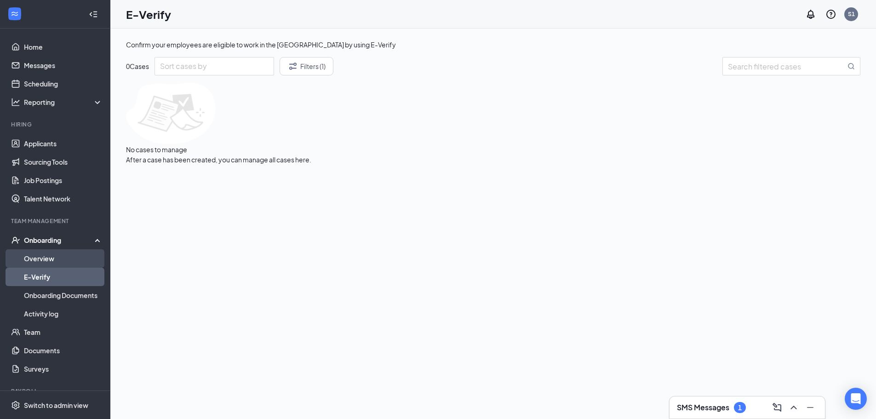
click at [50, 256] on link "Overview" at bounding box center [63, 258] width 79 height 18
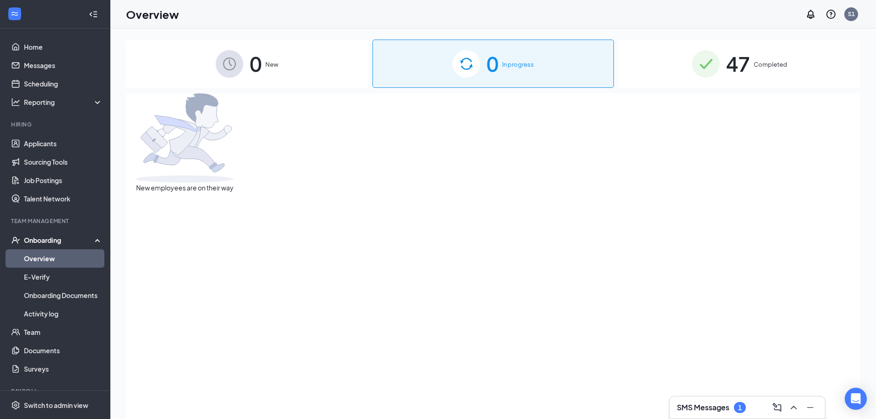
click at [772, 66] on span "Completed" at bounding box center [770, 64] width 34 height 9
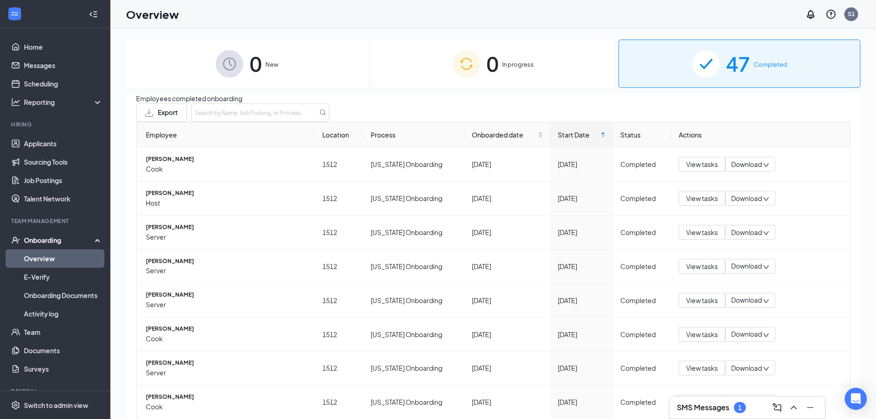
click at [486, 67] on span "0" at bounding box center [492, 64] width 12 height 32
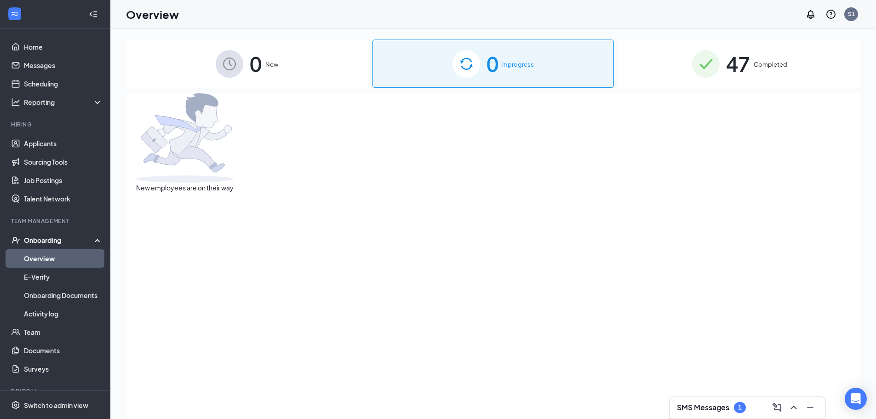
click at [740, 408] on div "1" at bounding box center [740, 408] width 4 height 8
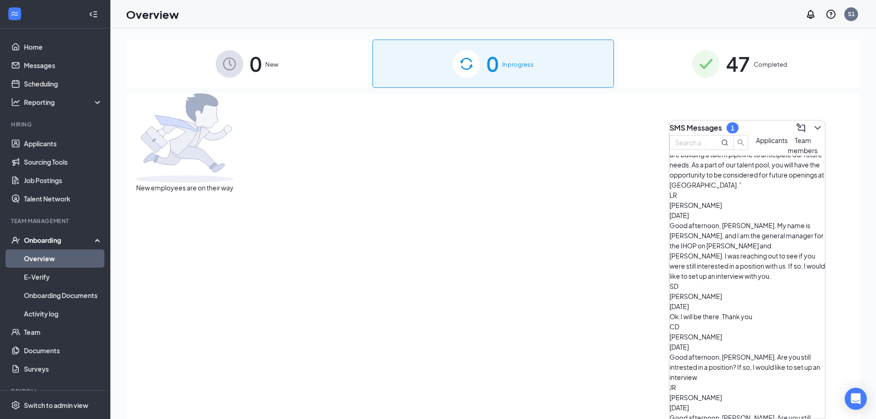
scroll to position [119, 0]
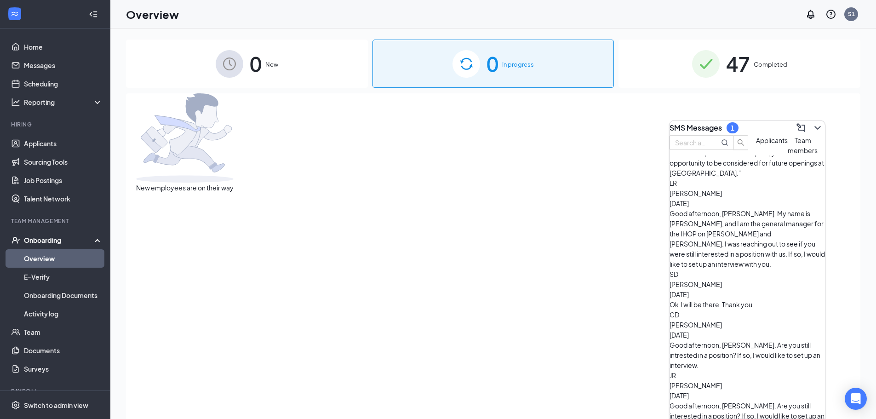
click at [598, 193] on div "New employees are on their way" at bounding box center [493, 142] width 714 height 99
click at [51, 297] on link "Onboarding Documents" at bounding box center [63, 295] width 79 height 18
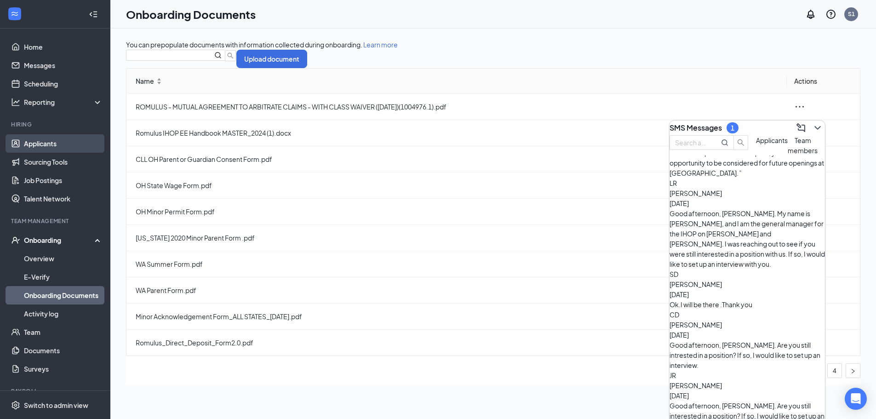
click at [58, 143] on link "Applicants" at bounding box center [63, 143] width 79 height 18
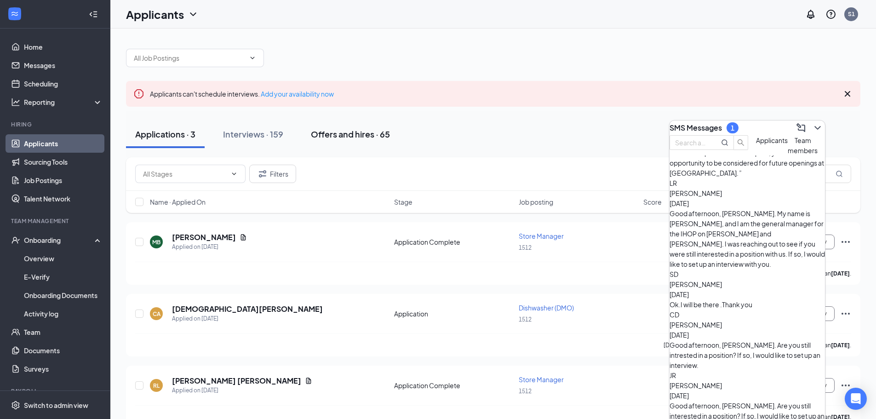
click at [330, 127] on button "Offers and hires · 65" at bounding box center [350, 134] width 97 height 28
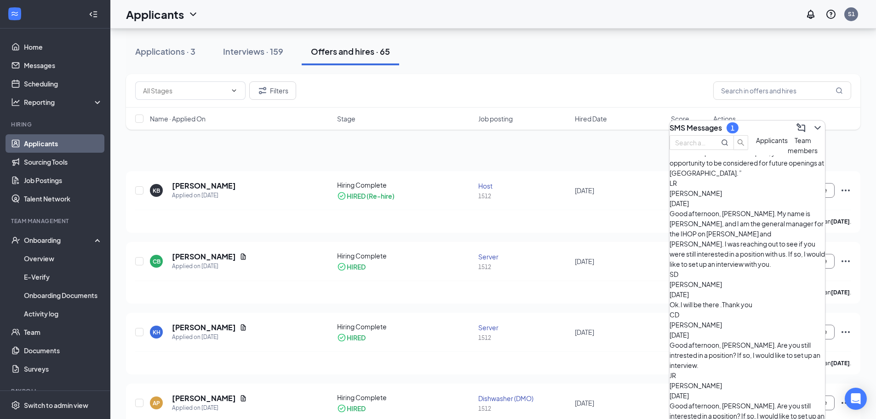
scroll to position [138, 0]
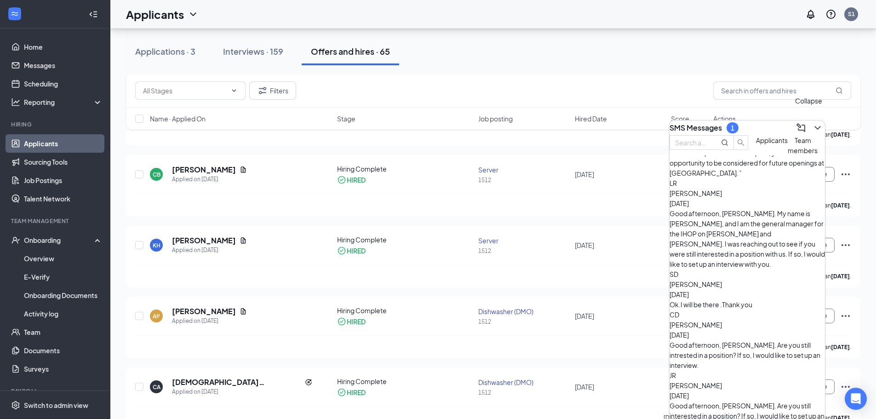
click at [814, 126] on icon "ChevronDown" at bounding box center [817, 128] width 6 height 4
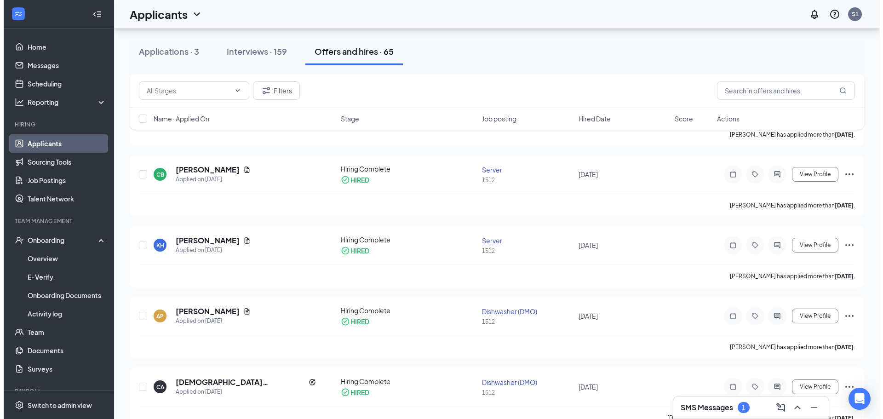
scroll to position [0, 0]
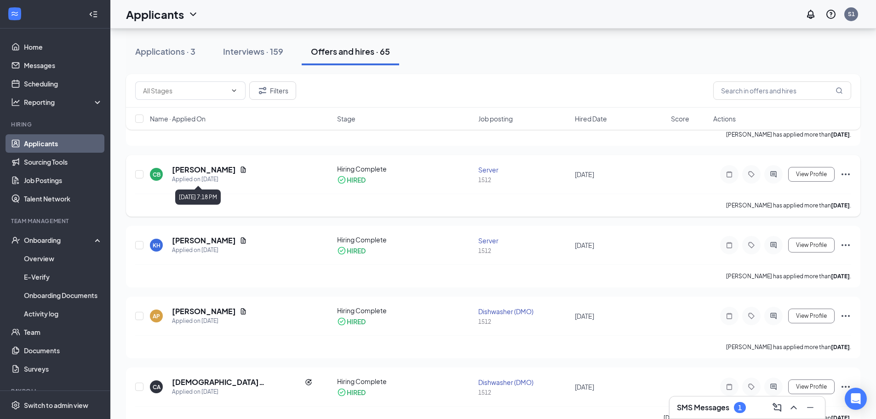
click at [219, 171] on h5 "[PERSON_NAME]" at bounding box center [204, 170] width 64 height 10
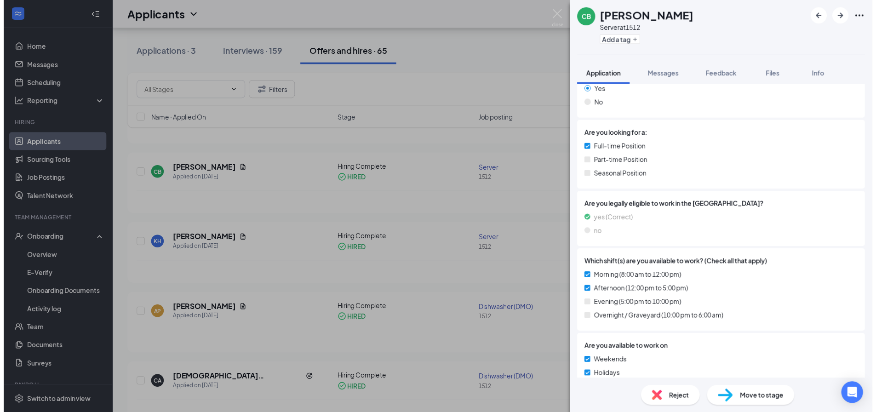
scroll to position [368, 0]
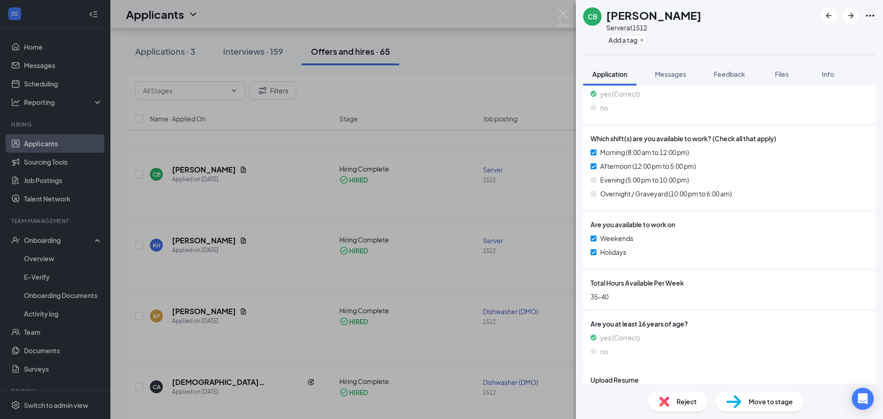
click at [750, 401] on span "Move to stage" at bounding box center [770, 401] width 44 height 10
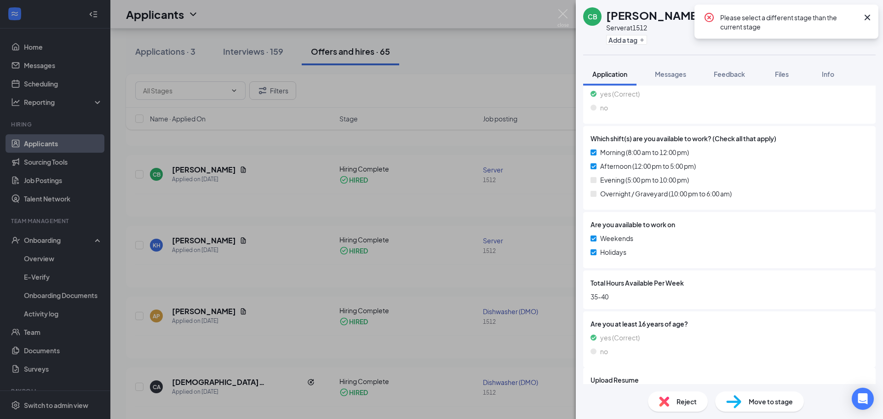
click at [870, 18] on icon "Ellipses" at bounding box center [869, 15] width 11 height 11
click at [870, 15] on icon "Ellipses" at bounding box center [869, 15] width 11 height 11
click at [559, 60] on div "CB [PERSON_NAME] Server at 1512 Add a tag Application Messages Feedback Files I…" at bounding box center [441, 209] width 883 height 419
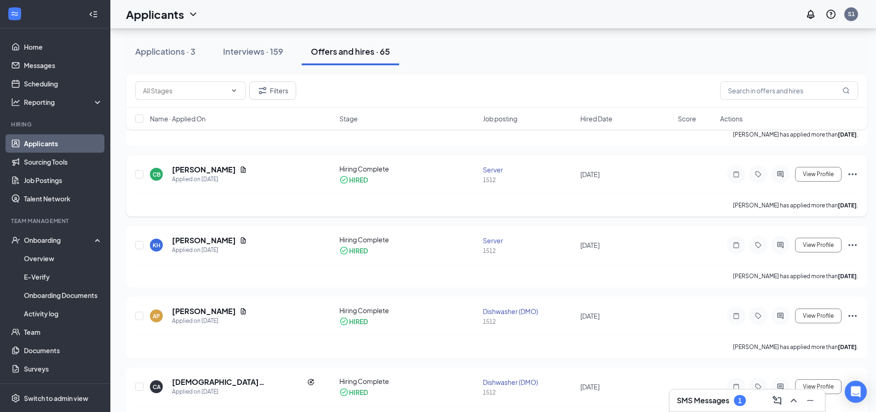
click at [852, 176] on icon "Ellipses" at bounding box center [852, 174] width 11 height 11
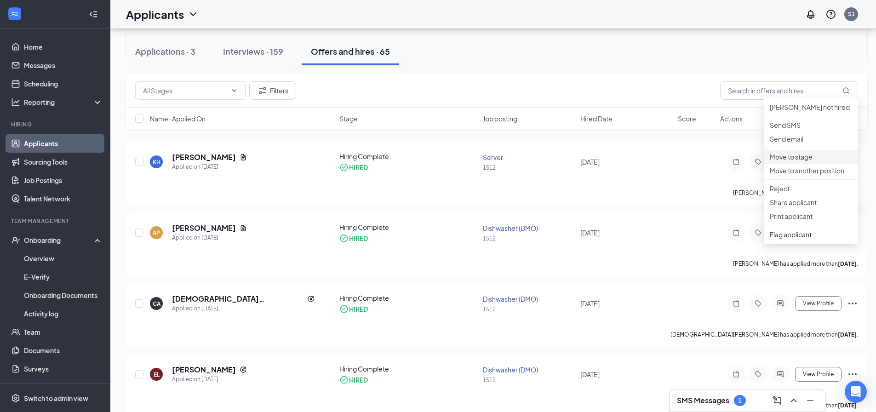
scroll to position [230, 0]
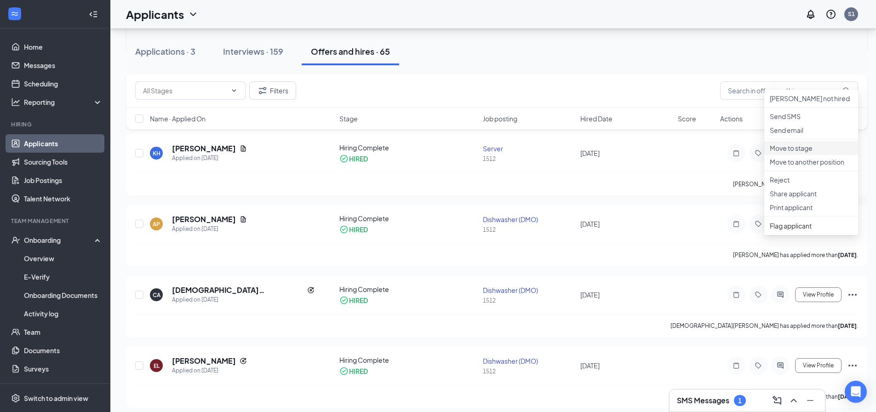
click at [809, 153] on p "Move to stage" at bounding box center [810, 147] width 83 height 9
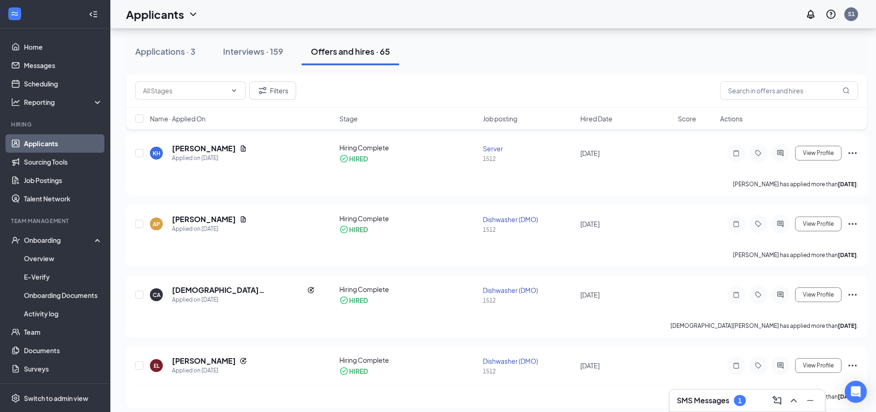
click at [75, 297] on link "Onboarding Documents" at bounding box center [63, 295] width 79 height 18
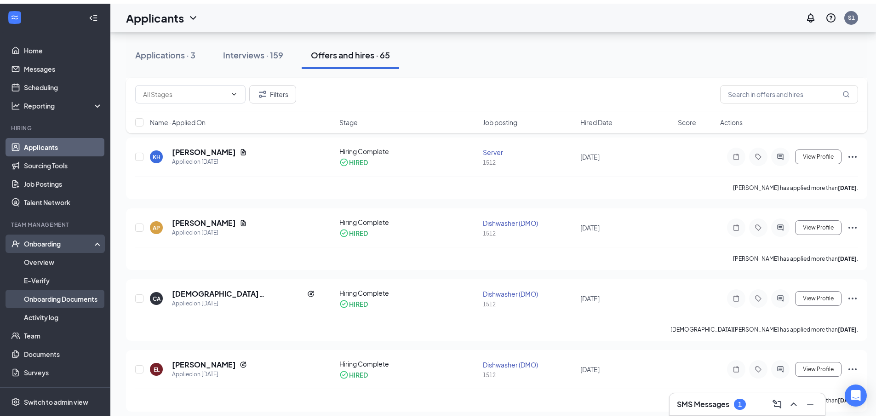
scroll to position [41, 0]
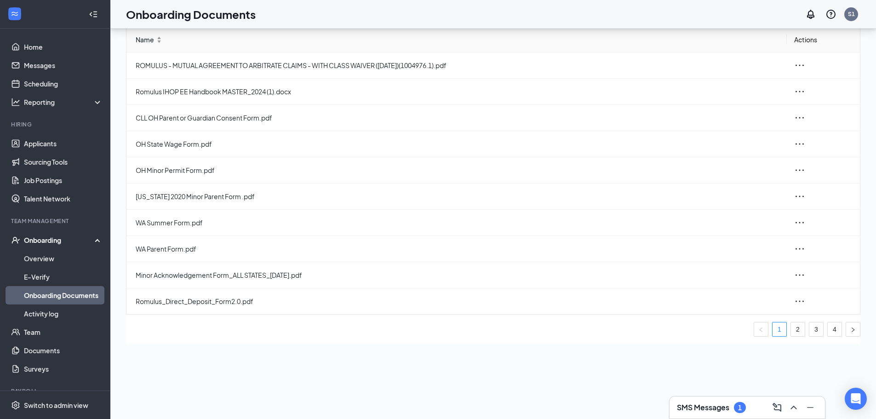
click at [171, 19] on input "text" at bounding box center [166, 14] width 72 height 10
click at [25, 285] on link "E-Verify" at bounding box center [63, 277] width 79 height 18
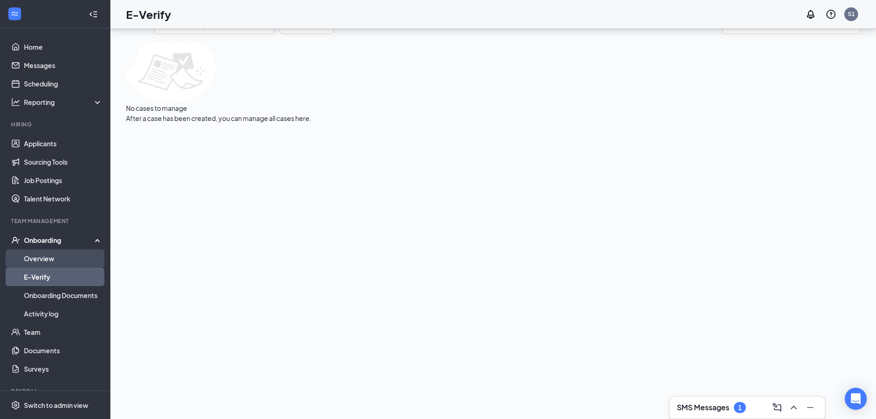
click at [25, 259] on link "Overview" at bounding box center [63, 258] width 79 height 18
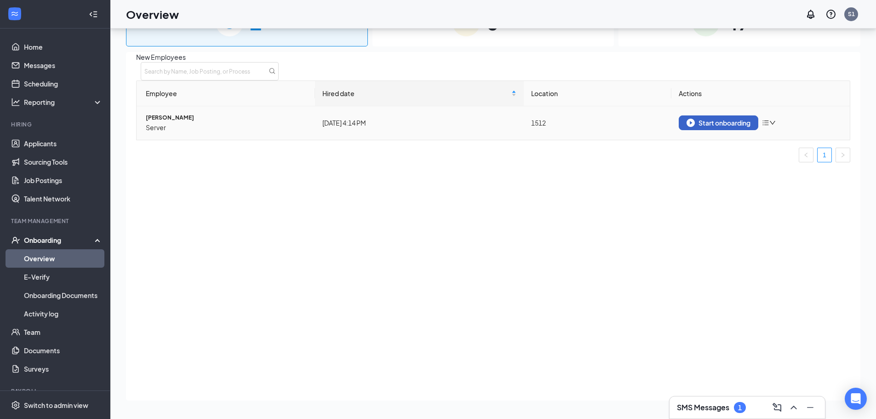
click at [719, 127] on div "Start onboarding" at bounding box center [718, 123] width 64 height 8
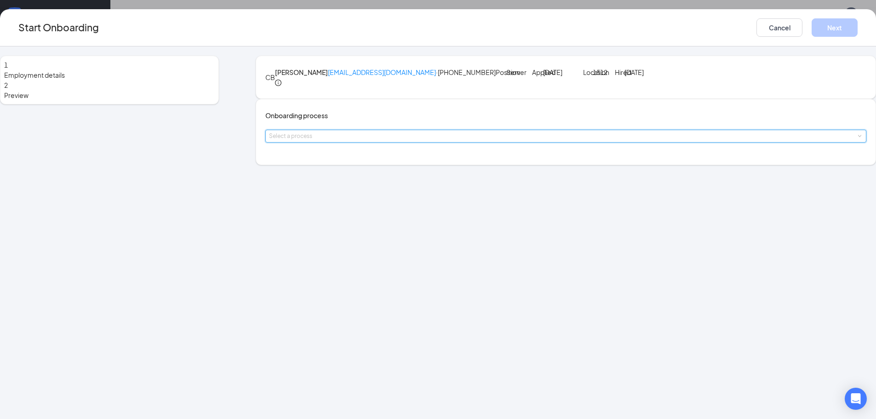
click at [372, 142] on div "Select a process" at bounding box center [565, 136] width 593 height 12
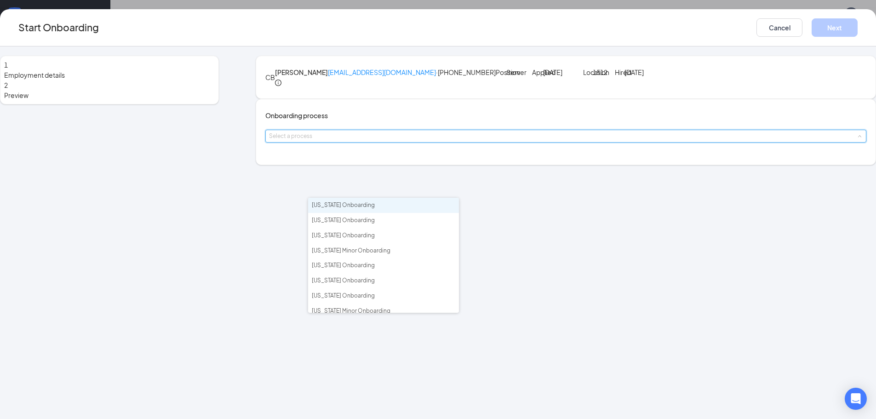
click at [378, 204] on li "[US_STATE] Onboarding" at bounding box center [383, 205] width 151 height 15
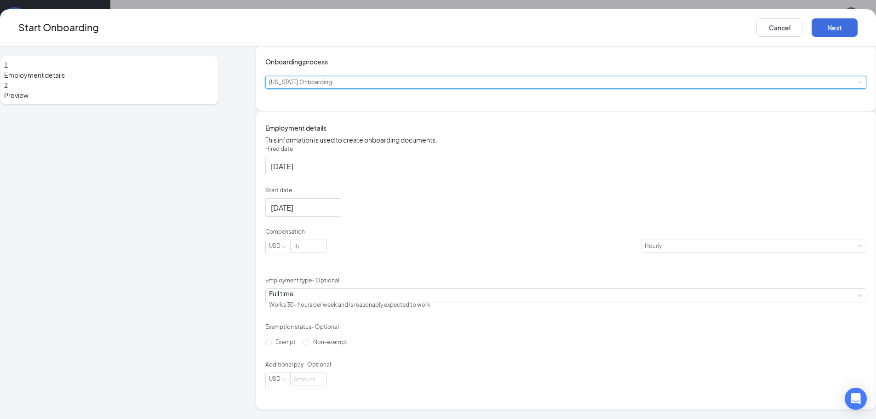
scroll to position [120, 0]
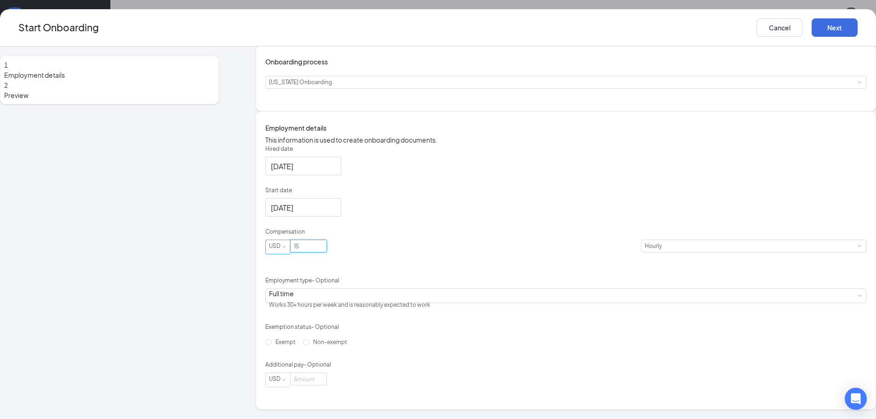
drag, startPoint x: 378, startPoint y: 249, endPoint x: 334, endPoint y: 251, distance: 44.2
click at [334, 251] on span "USD 15" at bounding box center [453, 246] width 376 height 15
type input "14.7"
click at [475, 214] on div "Hired date [DATE] Start date [DATE] Compensation USD 14.7 [DEMOGRAPHIC_DATA] Em…" at bounding box center [565, 266] width 601 height 242
click at [304, 345] on input "Non-exempt" at bounding box center [306, 342] width 6 height 6
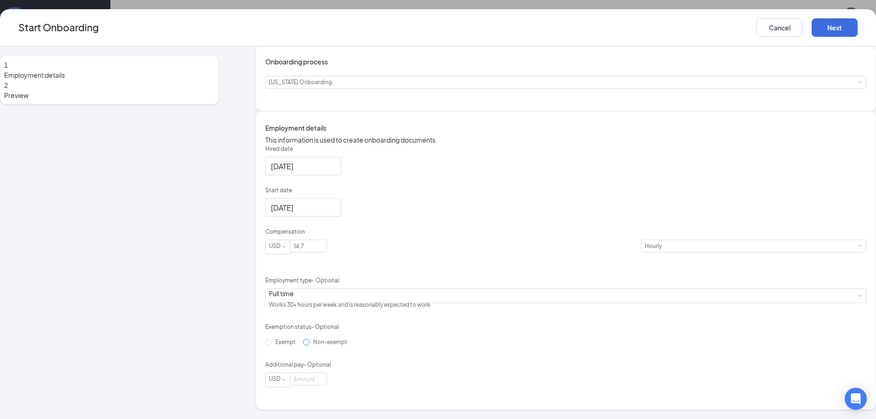
radio input "true"
click at [811, 29] on button "Next" at bounding box center [834, 27] width 46 height 18
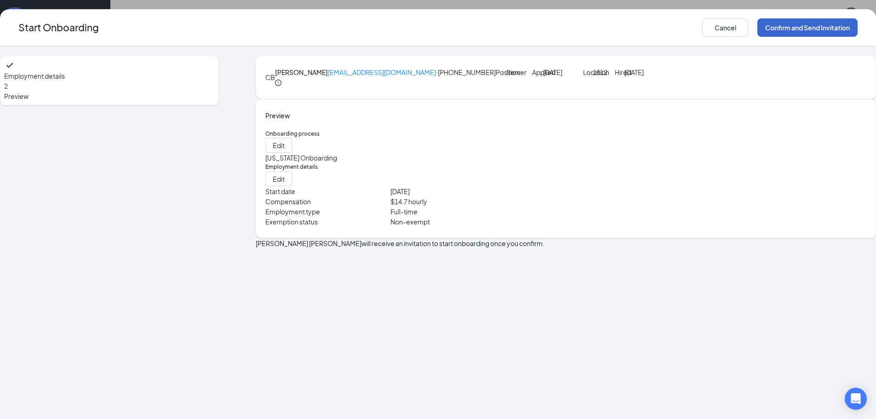
scroll to position [0, 0]
click at [757, 30] on button "Confirm and Send Invitation" at bounding box center [807, 27] width 100 height 18
